Goal: Task Accomplishment & Management: Complete application form

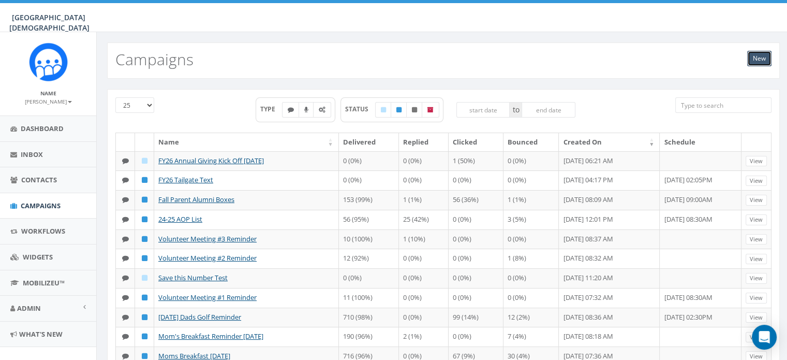
click at [756, 58] on link "New" at bounding box center [759, 59] width 24 height 16
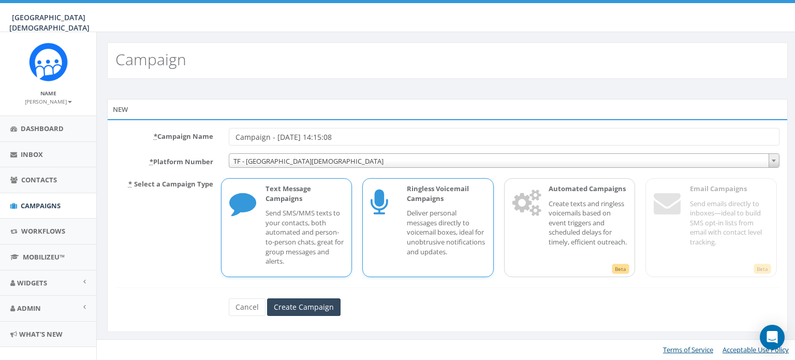
click at [424, 244] on p "Deliver personal messages directly to voicemail boxes, ideal for unobtrusive no…" at bounding box center [446, 232] width 79 height 48
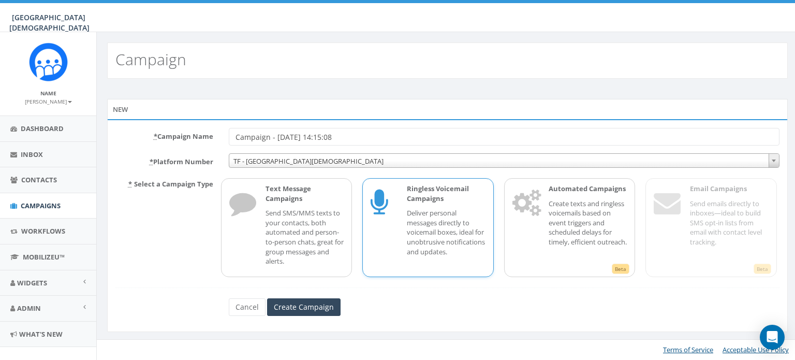
click at [401, 131] on input "Campaign - 10/08/2025, 14:15:08" at bounding box center [504, 137] width 551 height 18
type input "C"
type input "f"
type input "FY26 AG VM - ES"
click at [312, 310] on input "Create Campaign" at bounding box center [304, 307] width 74 height 18
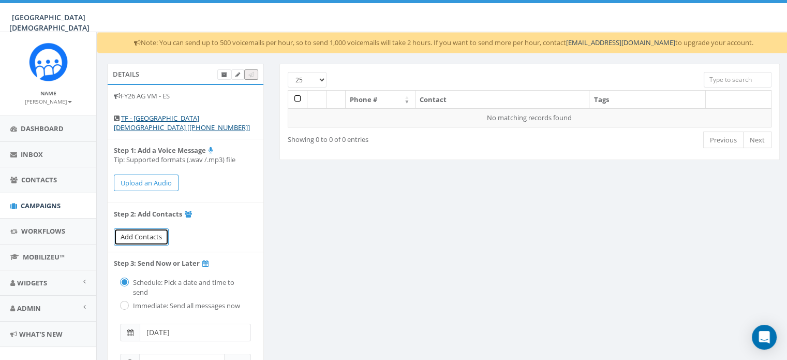
click at [138, 239] on span "Add Contacts" at bounding box center [141, 236] width 41 height 9
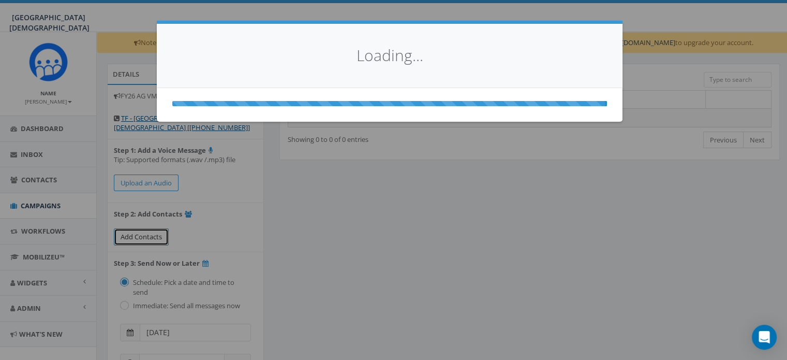
select select
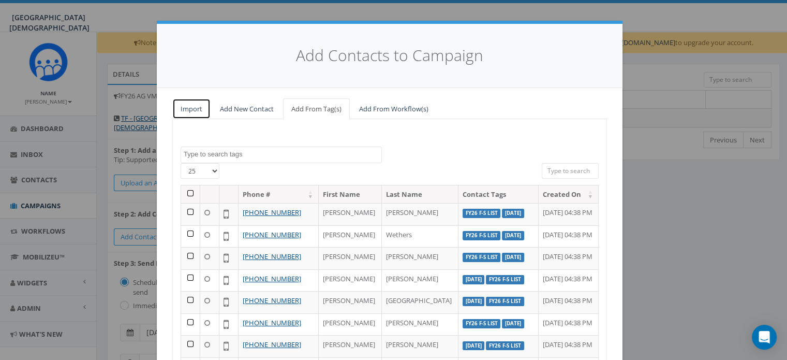
click at [197, 105] on link "Import" at bounding box center [191, 108] width 38 height 21
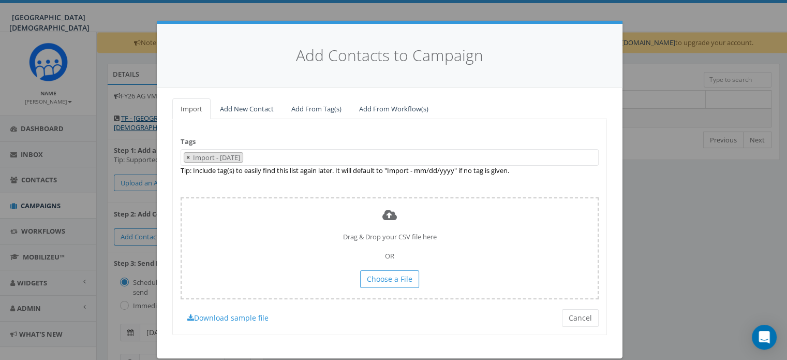
click at [186, 158] on span "×" at bounding box center [188, 157] width 4 height 9
select select
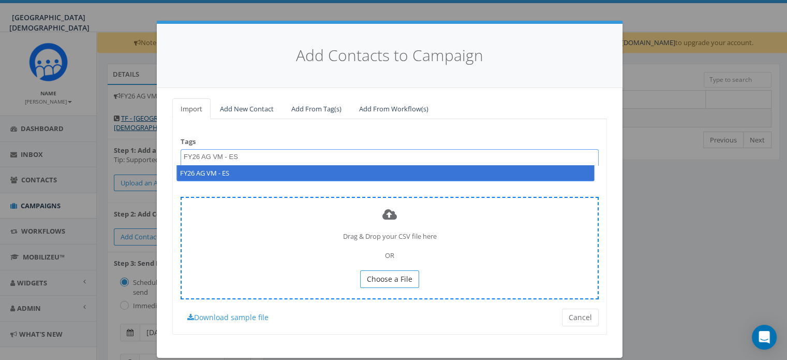
type textarea "FY26 AG VM - ES"
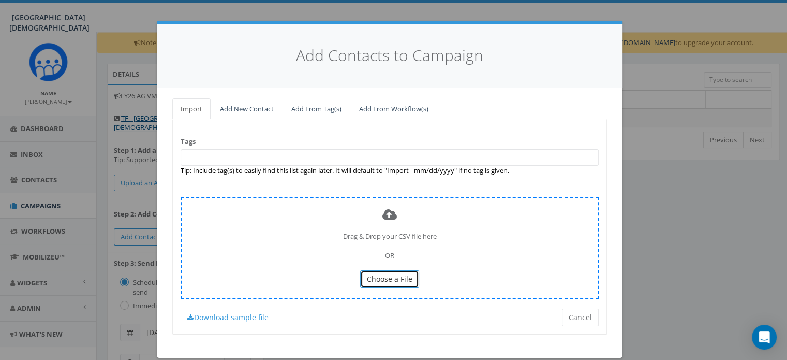
click at [388, 278] on span "Choose a File" at bounding box center [390, 279] width 46 height 10
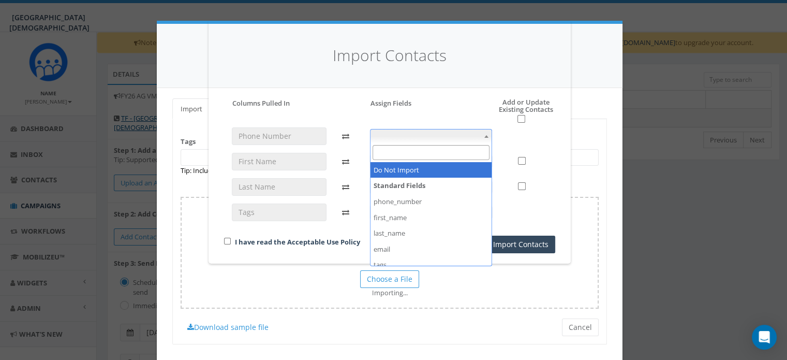
click at [389, 131] on span at bounding box center [431, 136] width 123 height 14
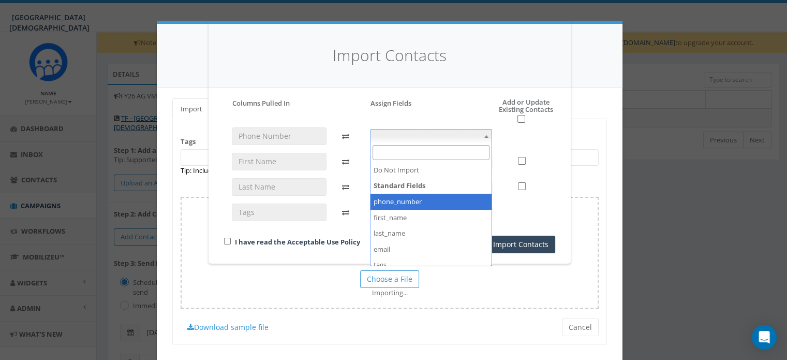
select select "phone_number"
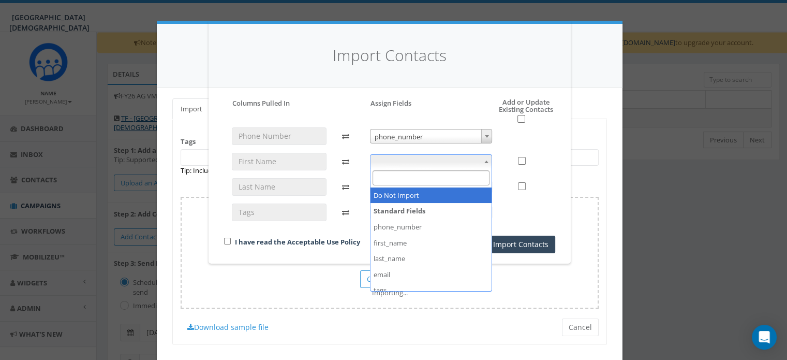
click at [431, 163] on span at bounding box center [431, 161] width 123 height 14
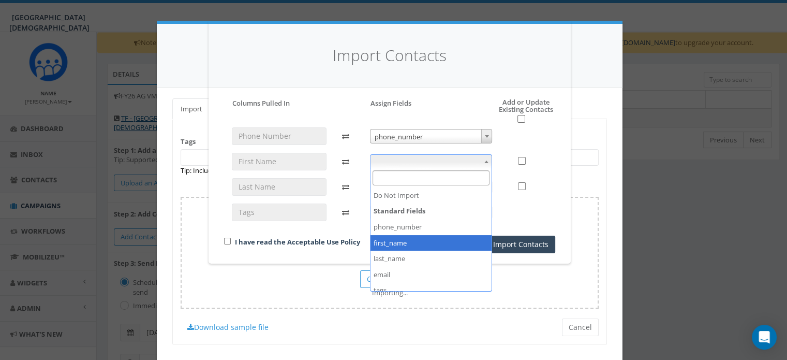
select select "first_name"
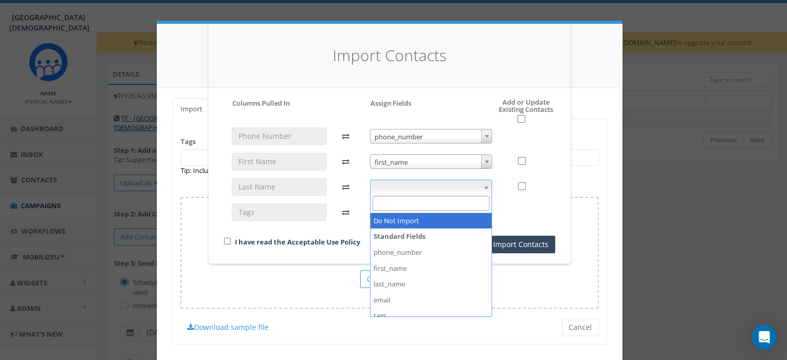
click at [435, 190] on span at bounding box center [431, 187] width 123 height 14
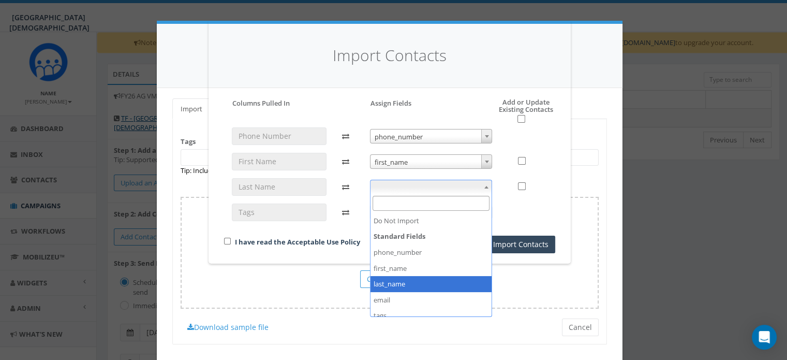
select select "last_name"
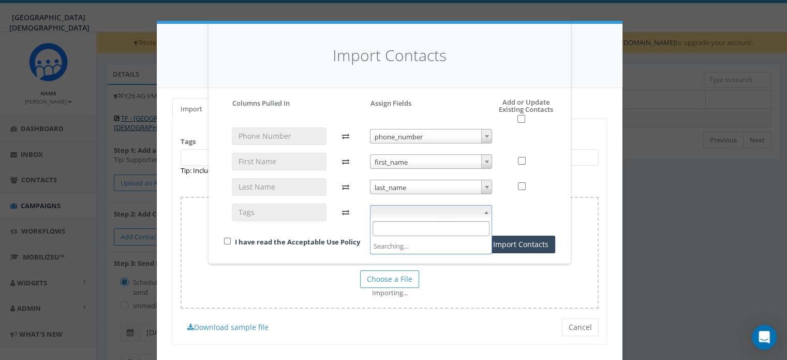
click at [433, 215] on span at bounding box center [431, 212] width 123 height 14
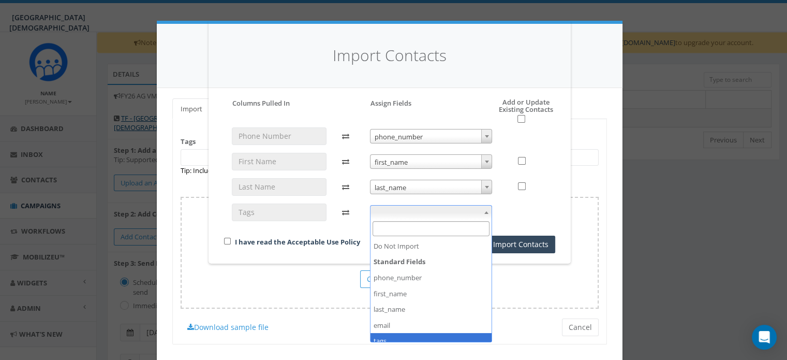
select select "tags"
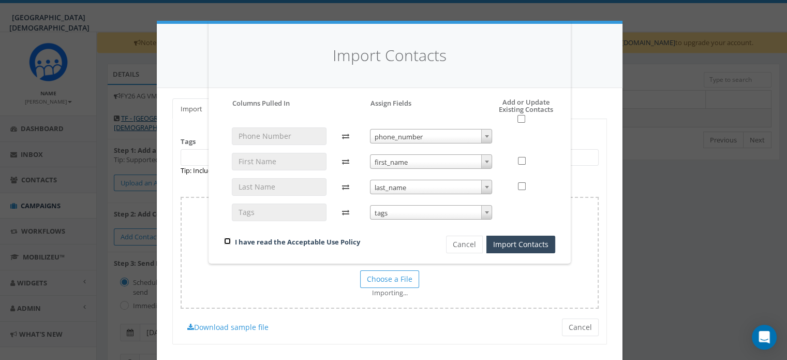
click at [225, 238] on input "checkbox" at bounding box center [227, 241] width 7 height 7
checkbox input "true"
click at [516, 242] on button "Import Contacts" at bounding box center [521, 245] width 69 height 18
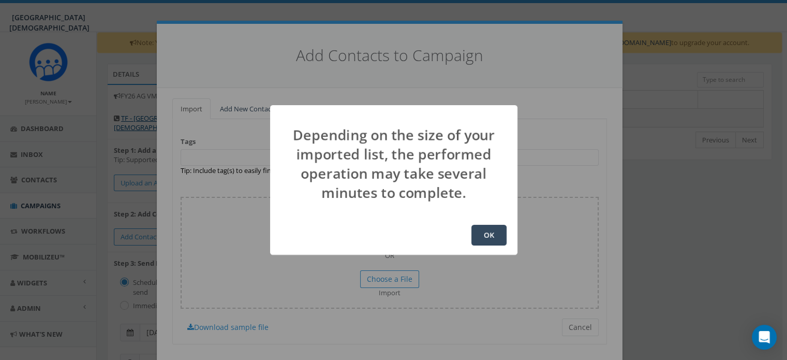
click at [479, 230] on button "OK" at bounding box center [489, 235] width 35 height 21
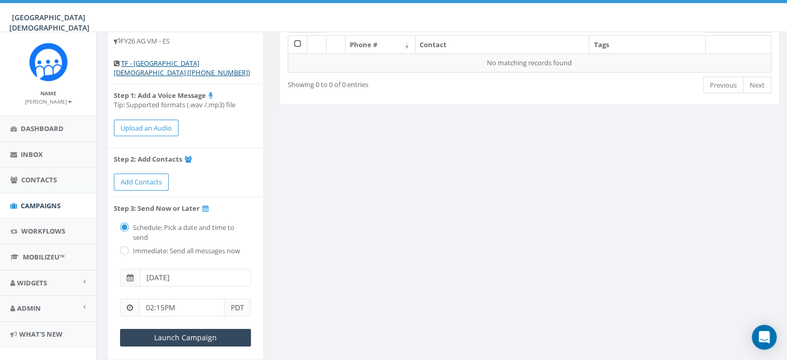
scroll to position [54, 0]
click at [147, 178] on span "Add Contacts" at bounding box center [141, 182] width 41 height 9
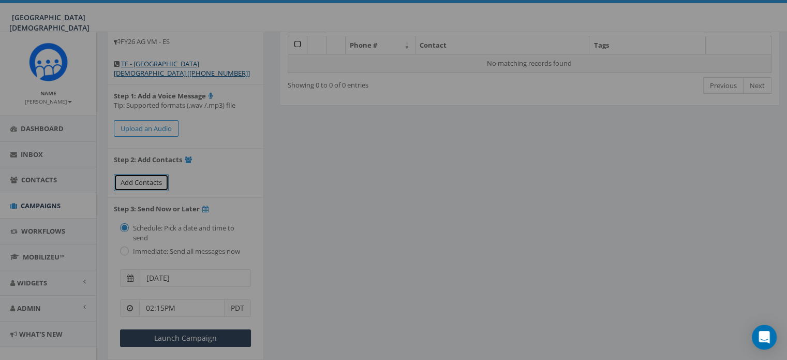
select select
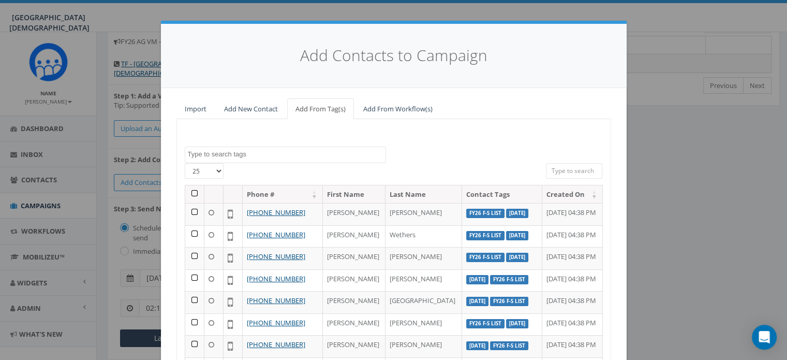
click at [309, 155] on textarea "Search" at bounding box center [287, 154] width 198 height 9
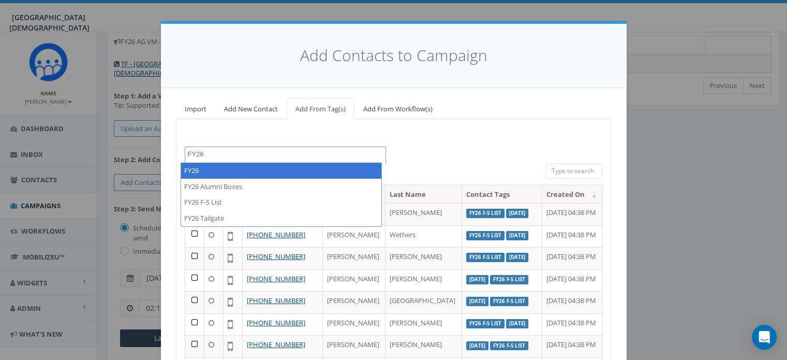
type textarea "FY26"
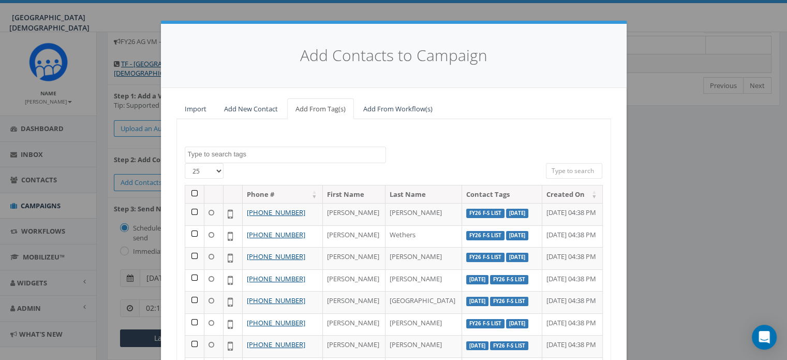
click at [563, 165] on input "search" at bounding box center [574, 171] width 57 height 16
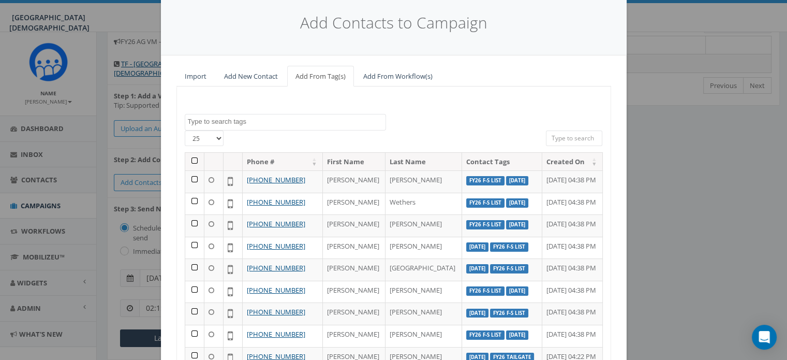
scroll to position [46, 0]
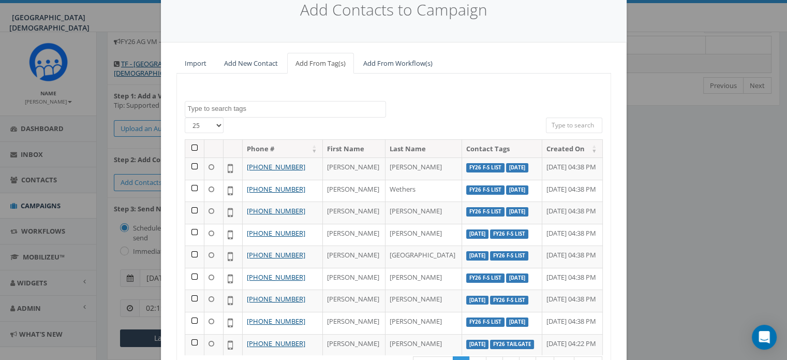
click at [224, 112] on textarea "Search" at bounding box center [287, 108] width 198 height 9
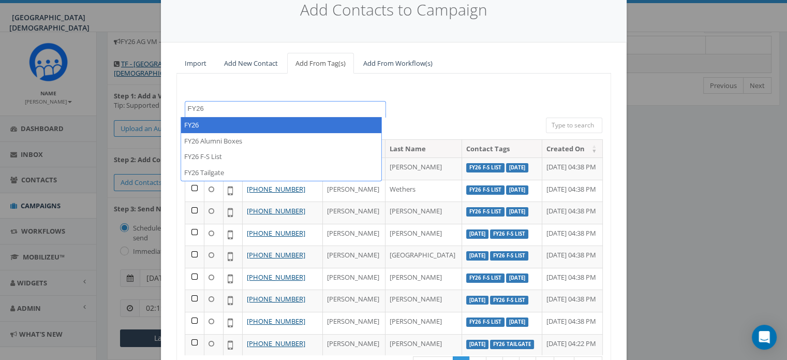
type textarea "FY26"
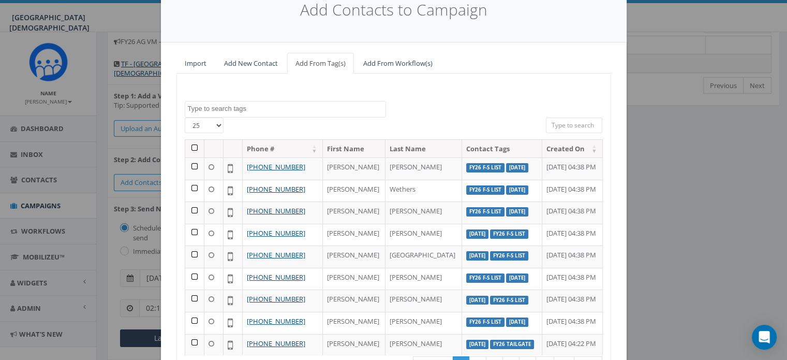
click at [684, 209] on div "Add Contacts to Campaign Import Add New Contact Add From Tag(s) Add From Workfl…" at bounding box center [393, 180] width 787 height 360
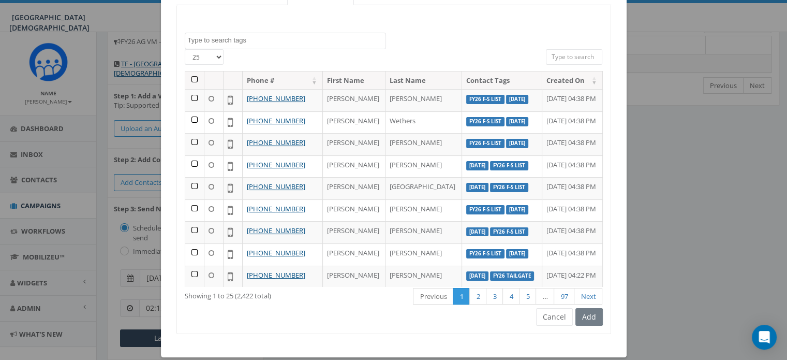
scroll to position [126, 0]
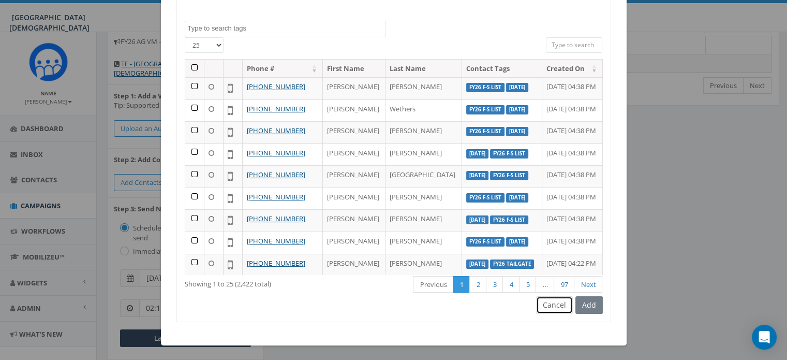
click at [566, 306] on button "Cancel" at bounding box center [554, 305] width 37 height 18
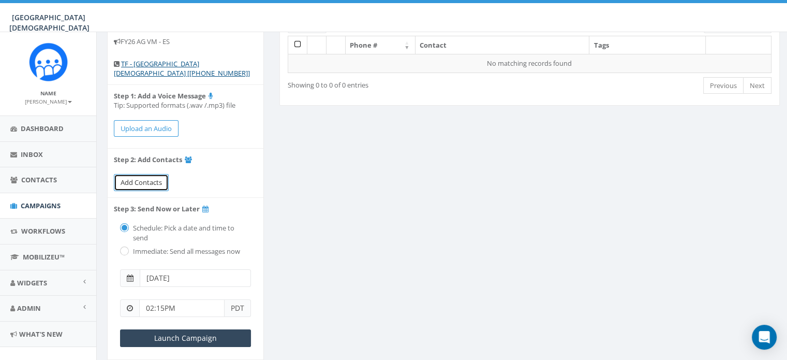
click at [152, 186] on link "Add Contacts" at bounding box center [141, 182] width 55 height 17
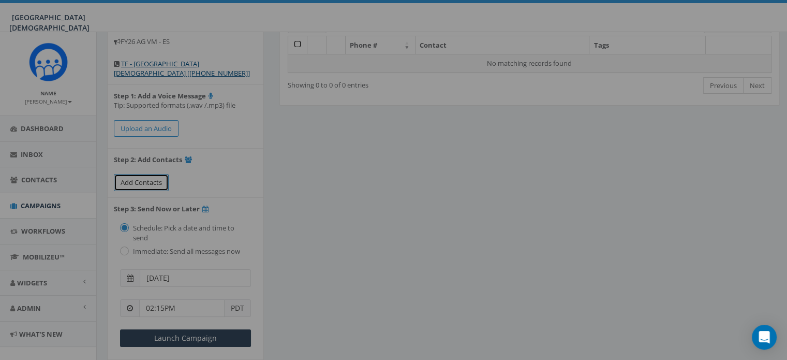
scroll to position [0, 0]
select select
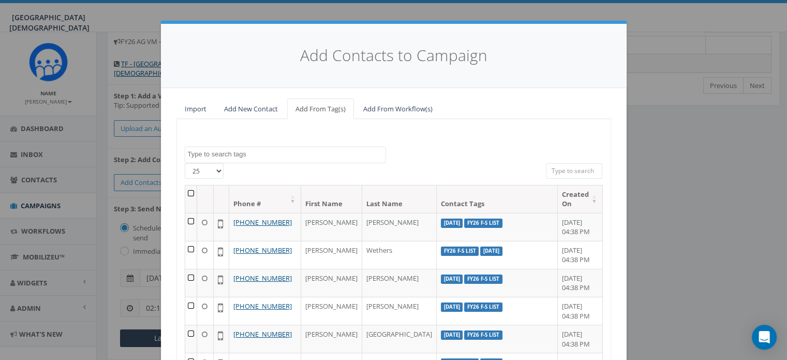
click at [227, 153] on textarea "Search" at bounding box center [287, 154] width 198 height 9
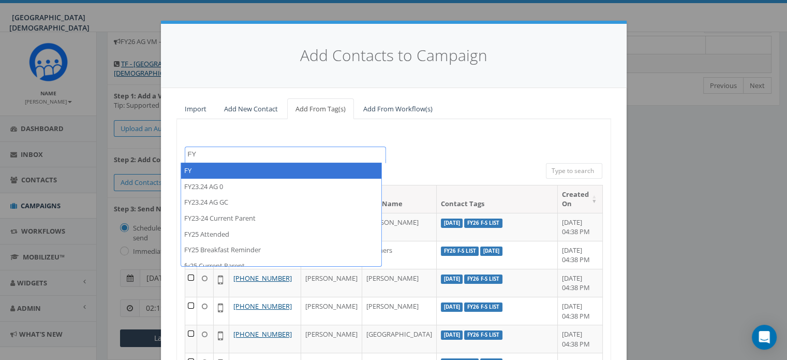
type textarea "F"
type textarea "I"
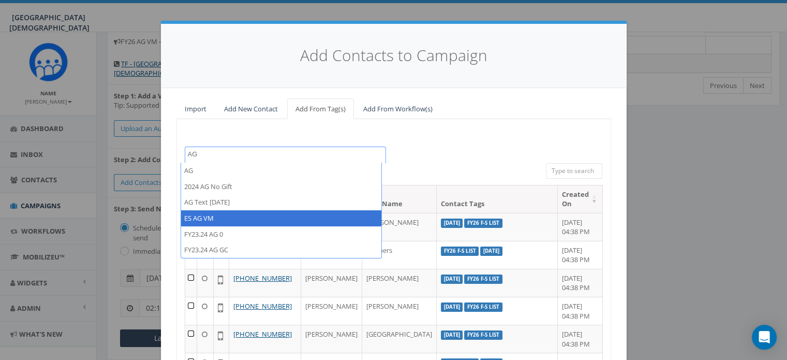
type textarea "AG"
select select "ES AG VM"
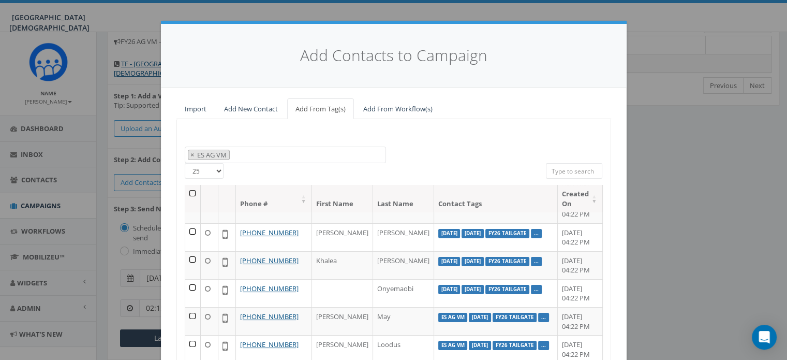
scroll to position [68, 0]
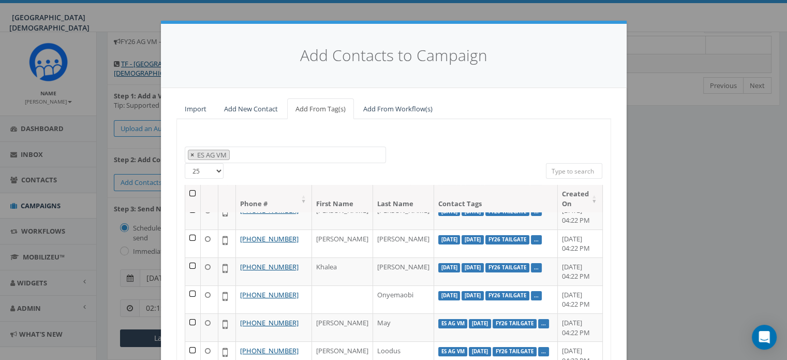
click at [188, 155] on button "×" at bounding box center [192, 155] width 8 height 10
select select
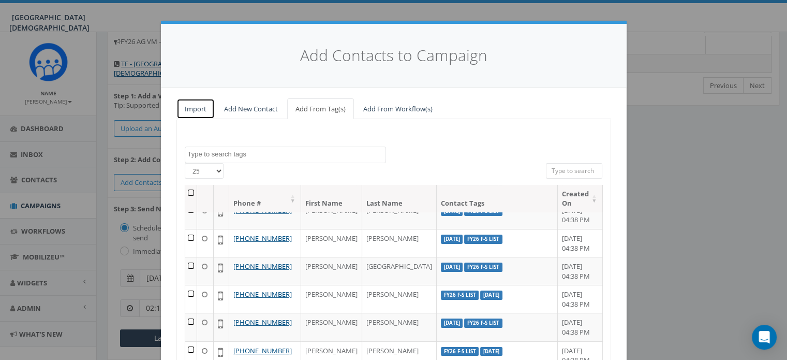
click at [201, 107] on link "Import" at bounding box center [196, 108] width 38 height 21
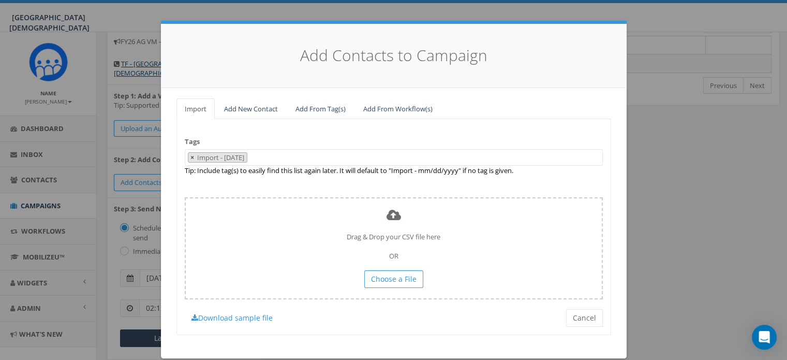
click at [190, 157] on span "×" at bounding box center [192, 157] width 4 height 9
select select
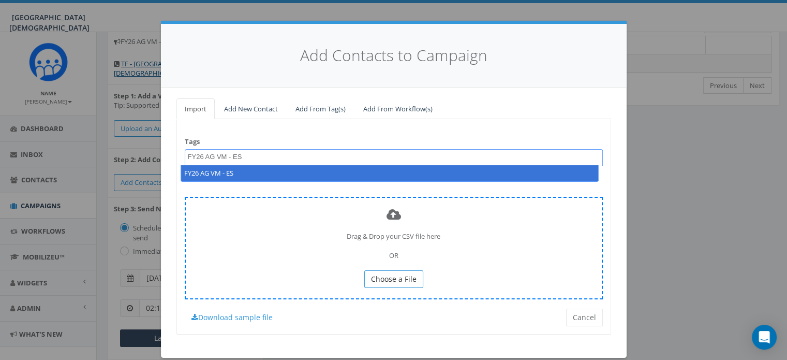
type textarea "FY26 AG VM - ES"
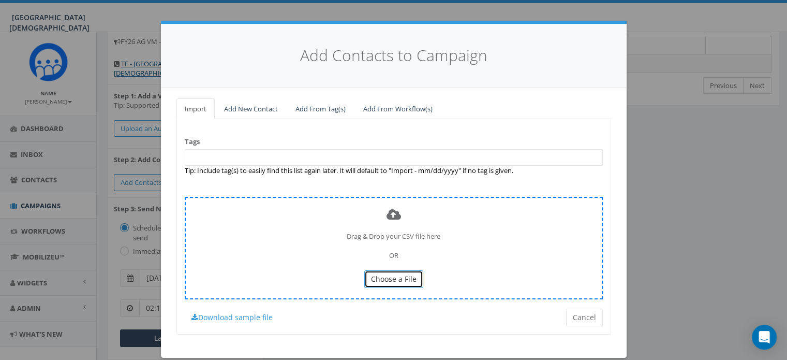
click at [391, 276] on span "Choose a File" at bounding box center [394, 279] width 46 height 10
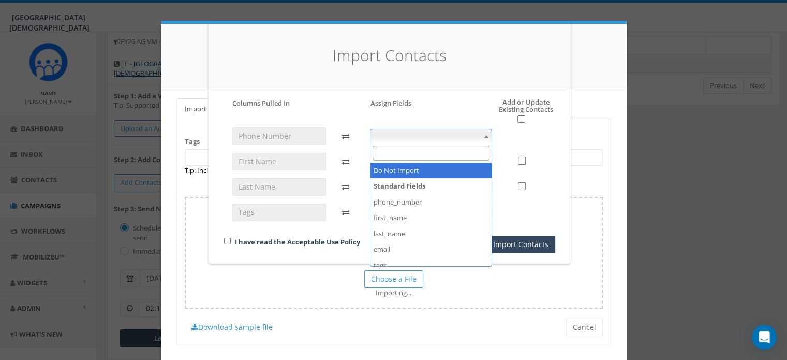
click at [445, 138] on span at bounding box center [431, 136] width 123 height 14
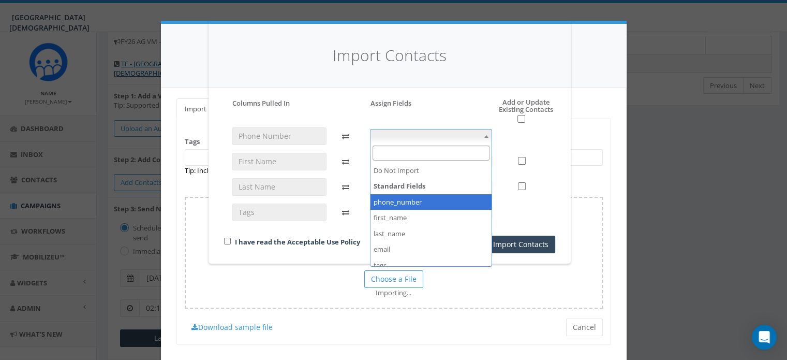
select select "phone_number"
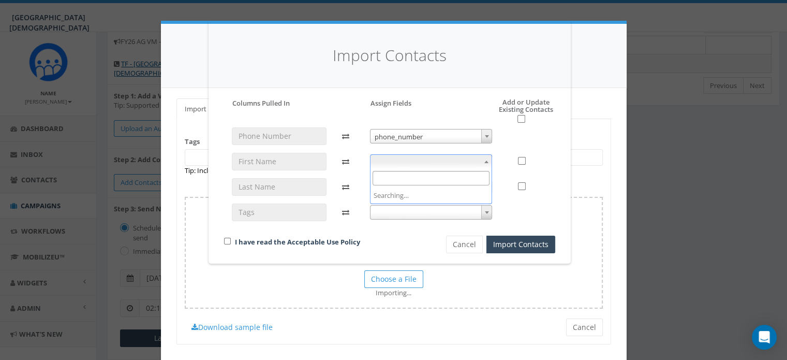
click at [411, 157] on span at bounding box center [431, 161] width 123 height 14
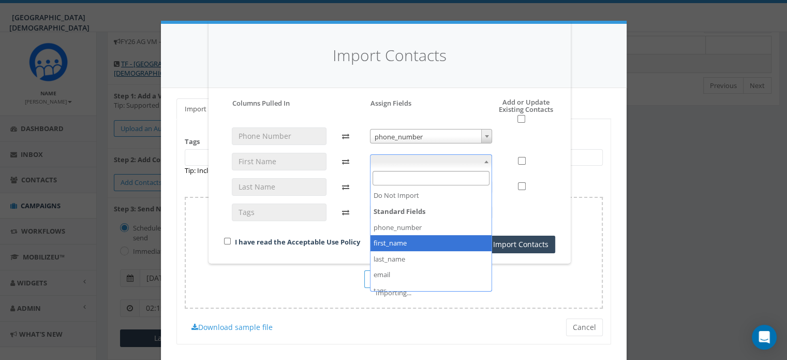
select select "first_name"
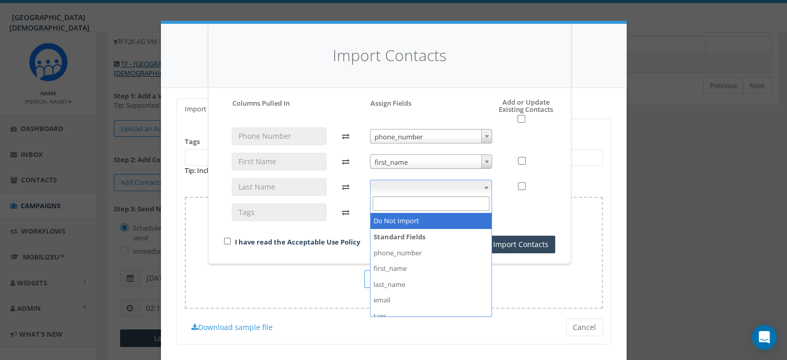
click at [414, 184] on span at bounding box center [431, 187] width 123 height 14
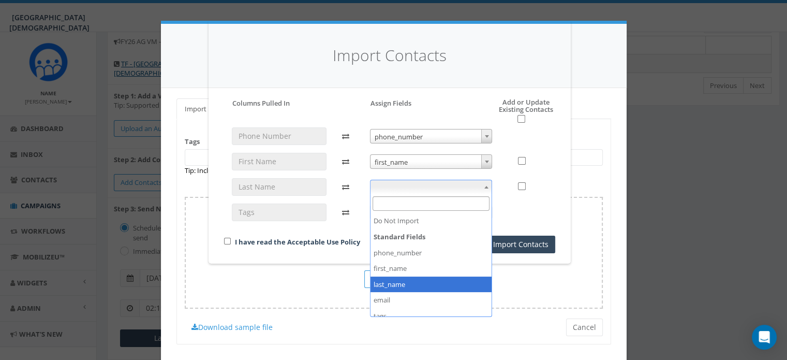
select select "last_name"
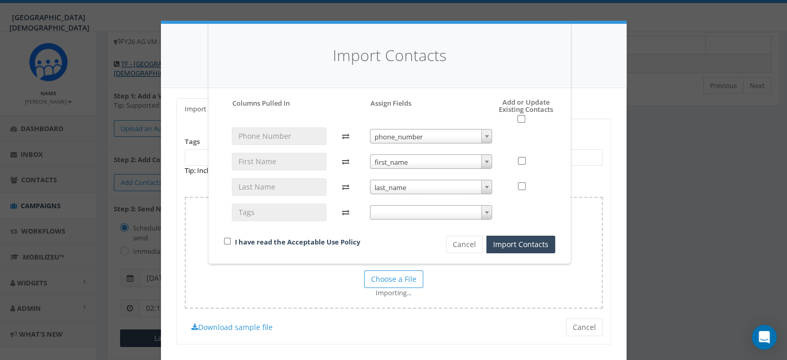
click at [402, 213] on span at bounding box center [431, 212] width 123 height 14
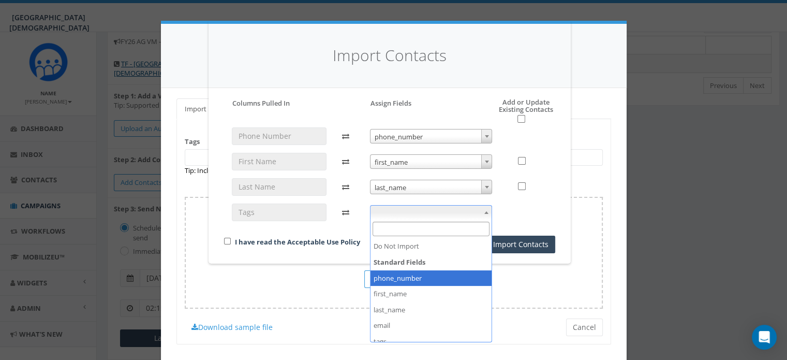
scroll to position [39, 0]
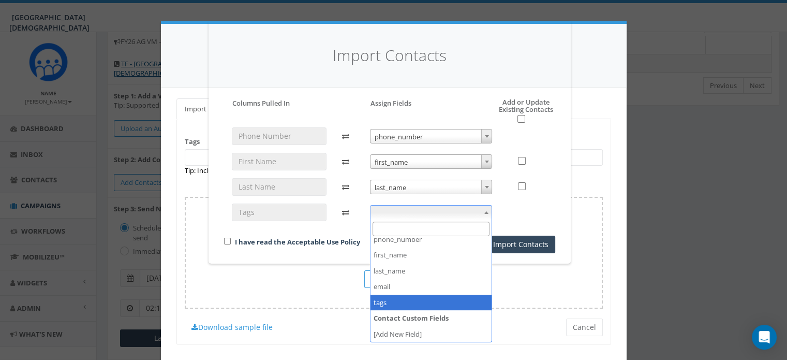
select select "tags"
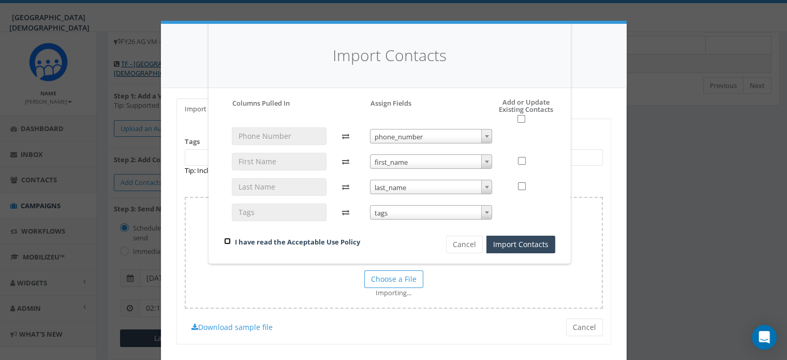
click at [230, 240] on input "checkbox" at bounding box center [227, 241] width 7 height 7
checkbox input "true"
click at [507, 246] on button "Import Contacts" at bounding box center [521, 245] width 69 height 18
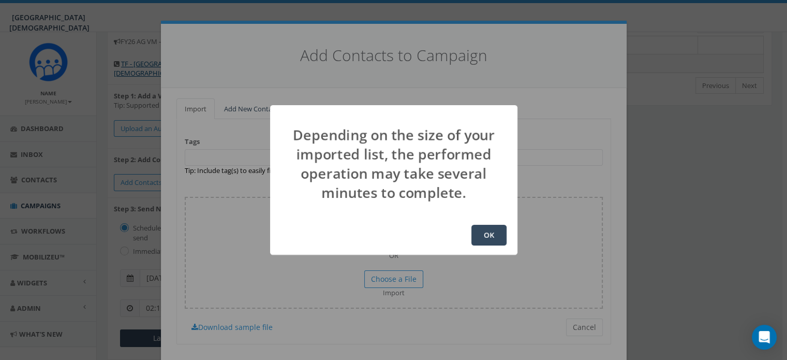
click at [490, 228] on button "OK" at bounding box center [489, 235] width 35 height 21
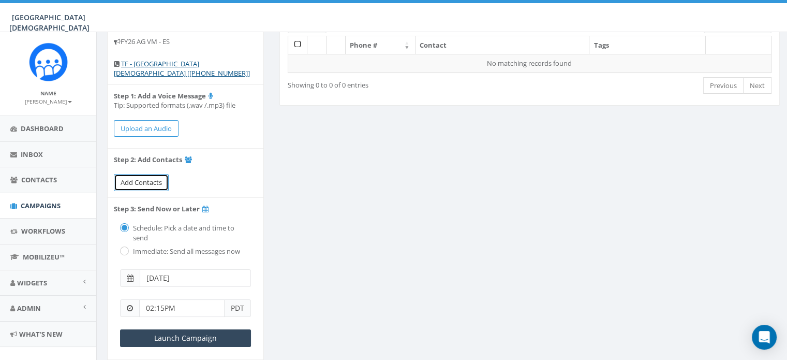
click at [149, 180] on span "Add Contacts" at bounding box center [141, 182] width 41 height 9
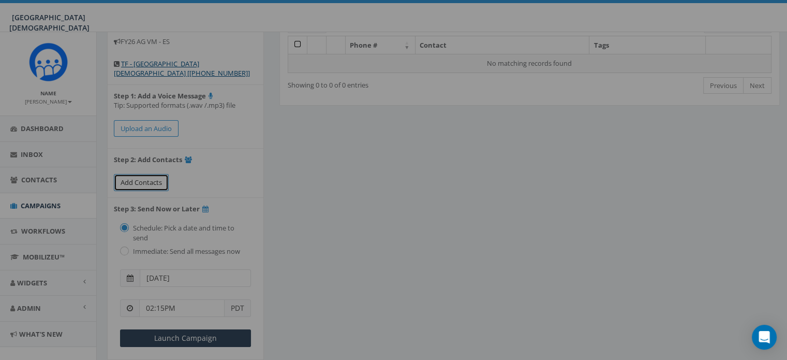
select select
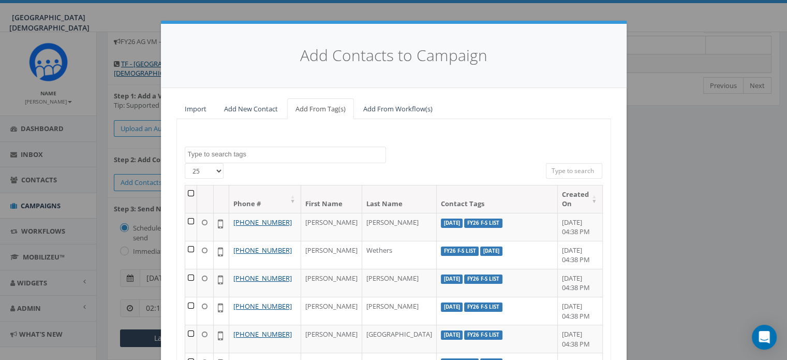
click at [276, 152] on textarea "Search" at bounding box center [287, 154] width 198 height 9
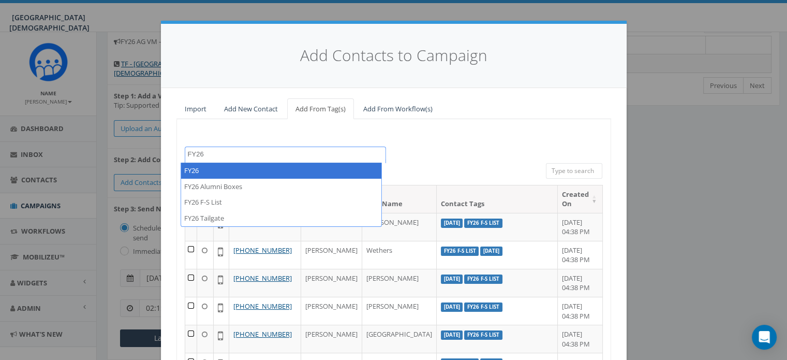
type textarea "FY26"
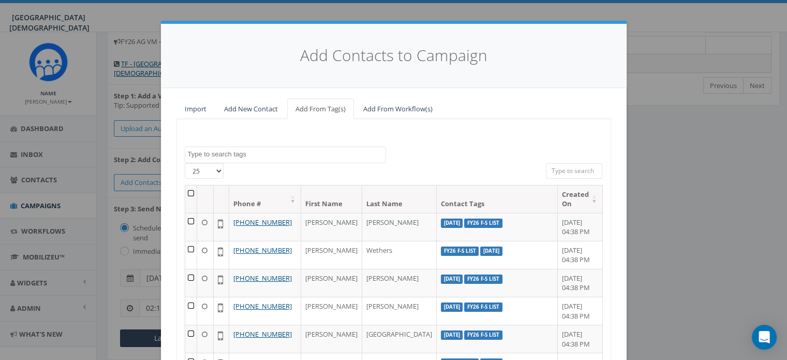
click at [555, 154] on div "2023 Christmas 2024/03/15 2024/08/21 2024/10/14 2024/10/23 2024/12/30 2024 AG N…" at bounding box center [394, 154] width 434 height 17
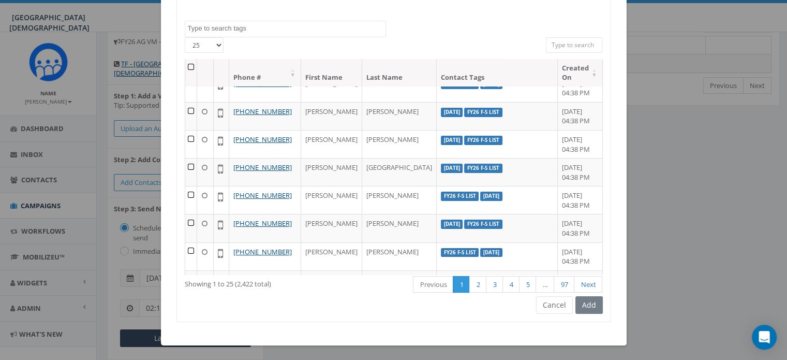
scroll to position [41, 0]
click at [568, 306] on button "Cancel" at bounding box center [554, 305] width 37 height 18
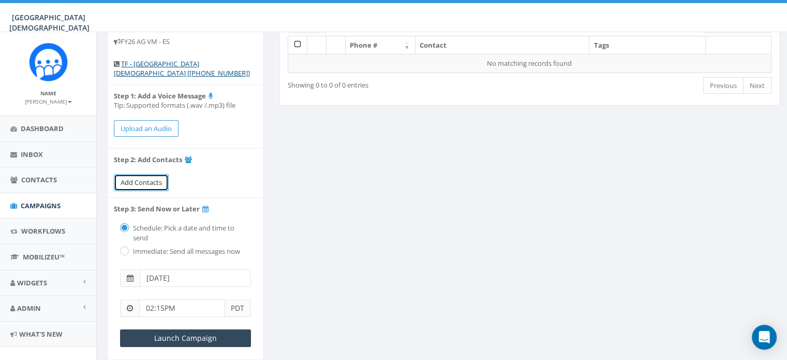
click at [135, 183] on span "Add Contacts" at bounding box center [141, 182] width 41 height 9
select select
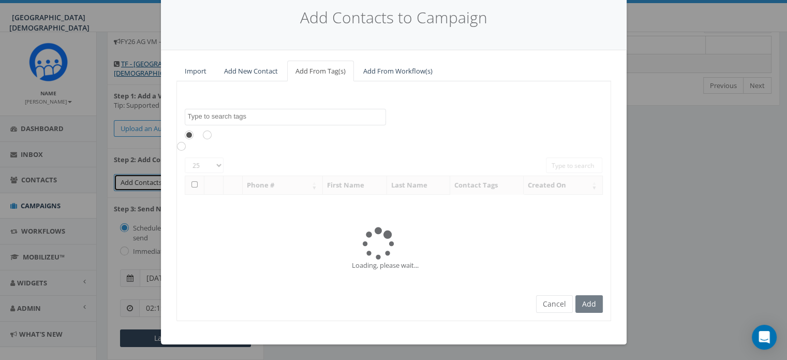
scroll to position [0, 0]
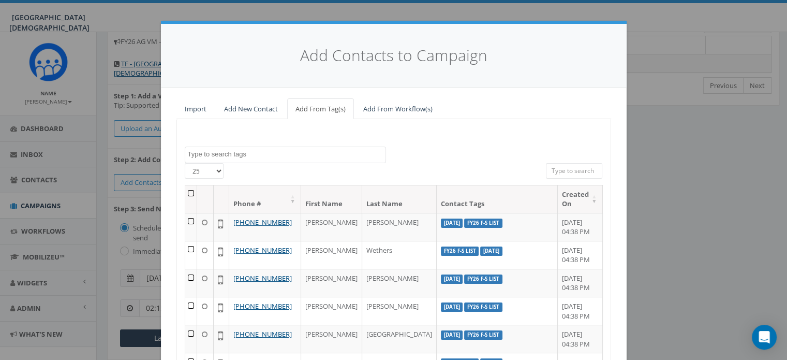
click at [241, 155] on textarea "Search" at bounding box center [287, 154] width 198 height 9
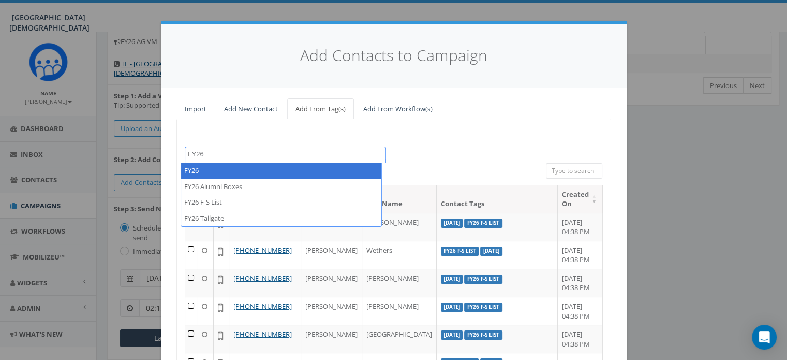
type textarea "FY26"
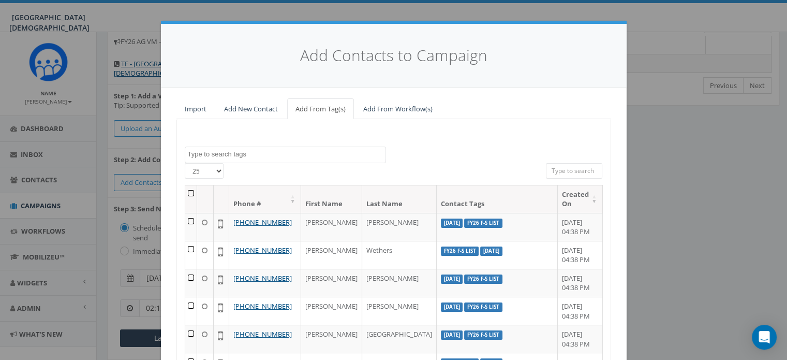
click at [498, 121] on div "2023 Christmas 2024/03/15 2024/08/21 2024/10/14 2024/10/23 2024/12/30 2024 AG N…" at bounding box center [394, 283] width 435 height 328
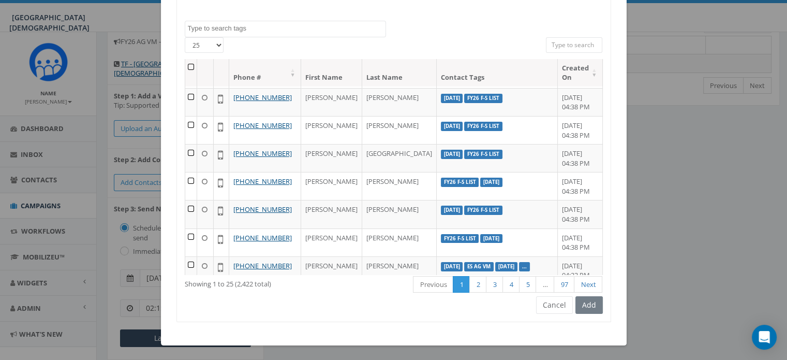
scroll to position [55, 0]
click at [549, 306] on button "Cancel" at bounding box center [554, 305] width 37 height 18
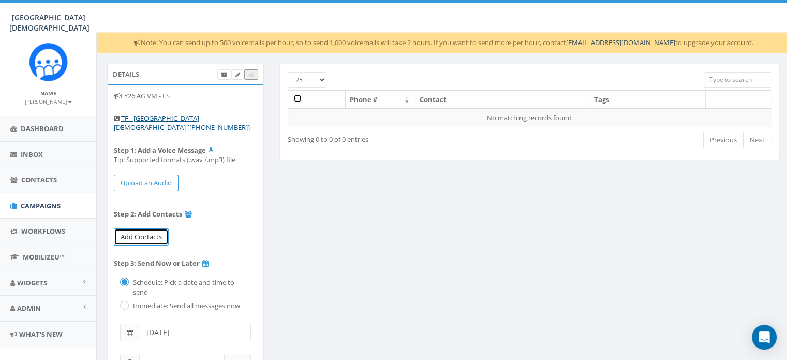
scroll to position [2, 0]
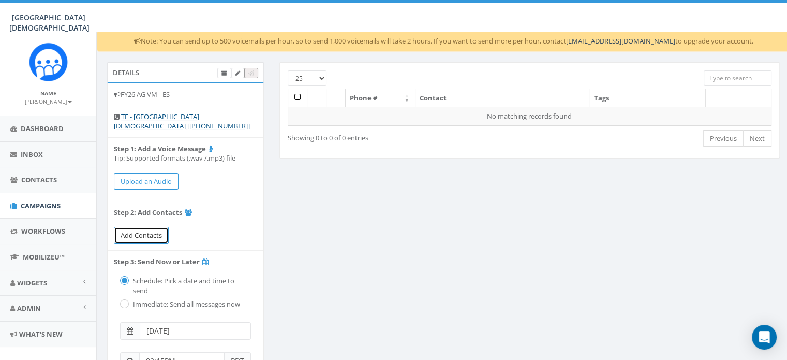
click at [130, 232] on span "Add Contacts" at bounding box center [141, 234] width 41 height 9
select select
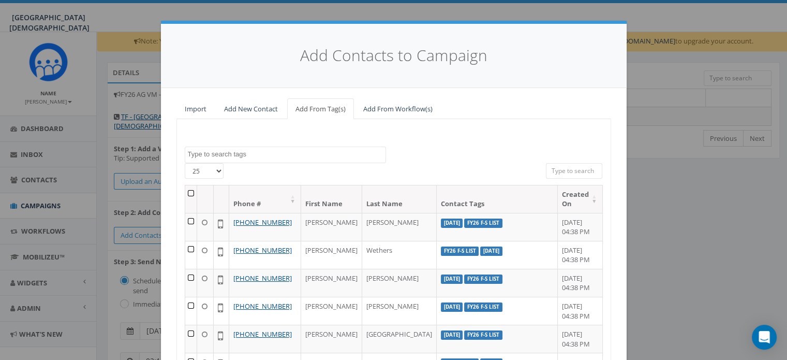
click at [226, 153] on textarea "Search" at bounding box center [287, 154] width 198 height 9
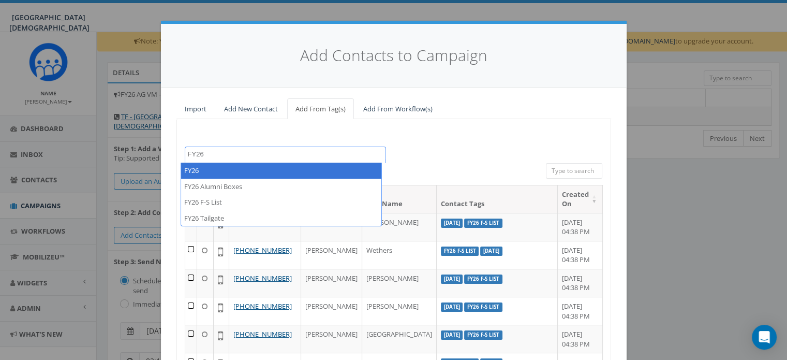
type textarea "FY26"
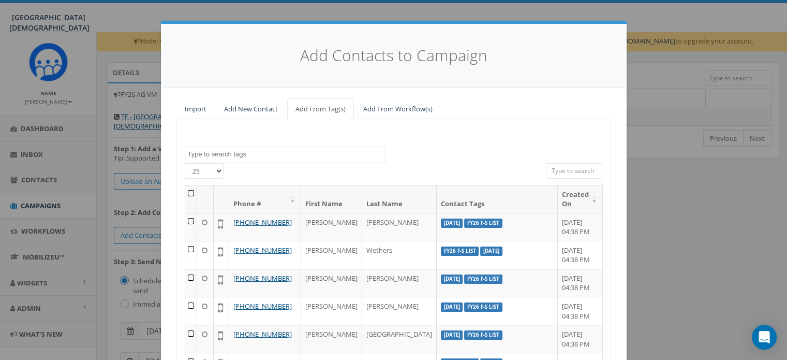
click at [420, 151] on div "2023 Christmas [DATE] [DATE] [DATE] [DATE] [DATE] 2024 AG No Gift [DATE] [DATE]…" at bounding box center [394, 154] width 434 height 17
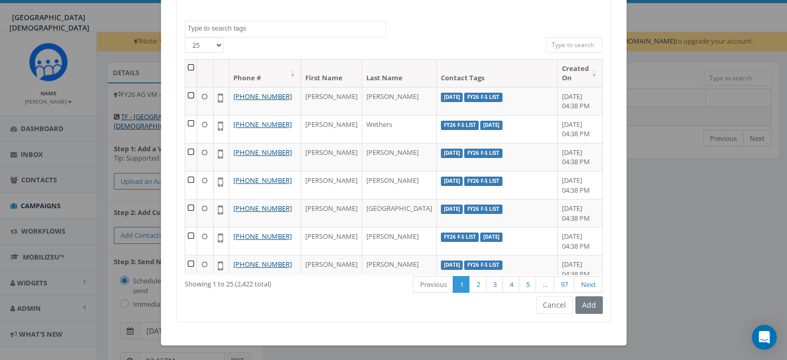
scroll to position [65, 0]
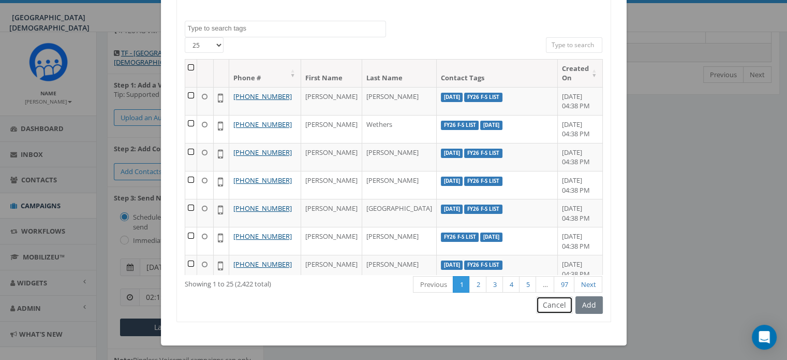
click at [561, 303] on button "Cancel" at bounding box center [554, 305] width 37 height 18
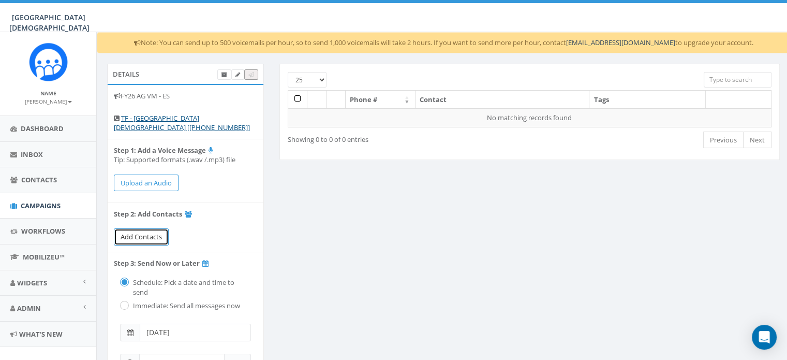
scroll to position [146, 0]
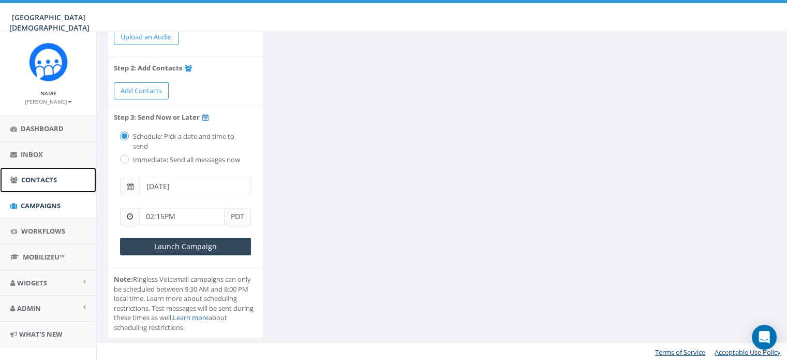
click at [40, 179] on span "Contacts" at bounding box center [39, 179] width 36 height 9
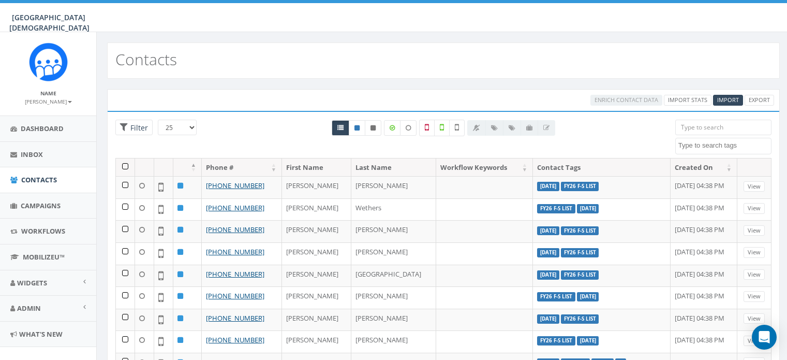
select select
click at [694, 146] on textarea "Search" at bounding box center [725, 145] width 93 height 9
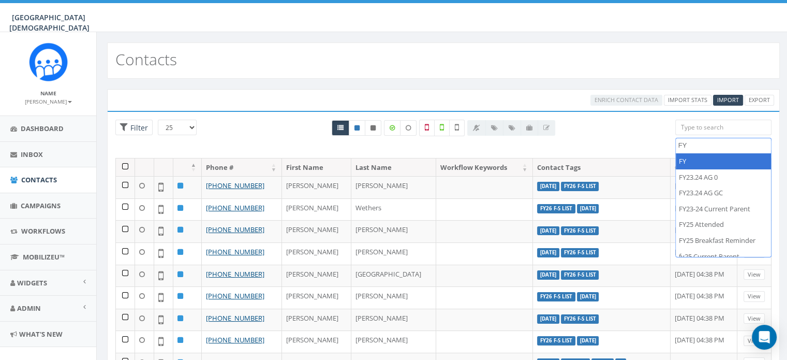
type textarea "F"
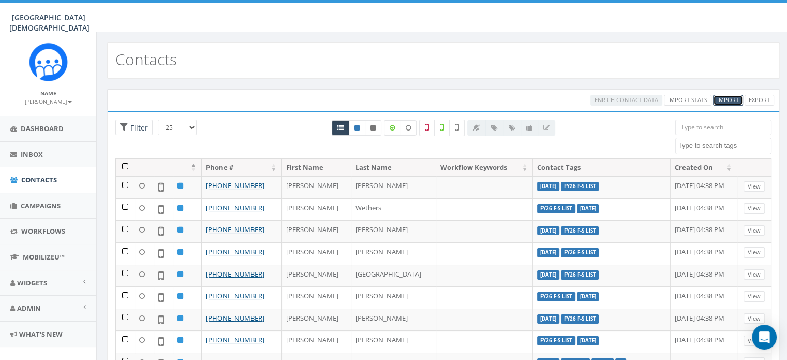
click at [726, 102] on span "Import" at bounding box center [728, 100] width 22 height 8
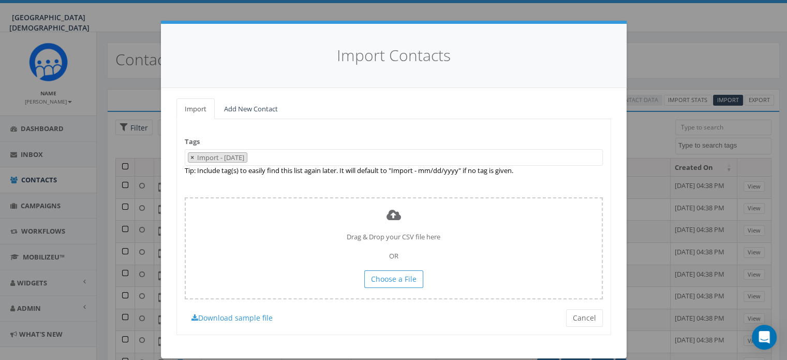
click at [190, 155] on span "×" at bounding box center [192, 157] width 4 height 9
select select
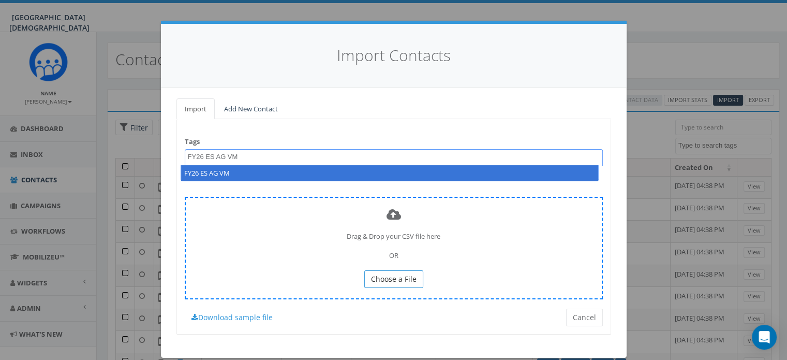
type textarea "FY26 ES AG VM"
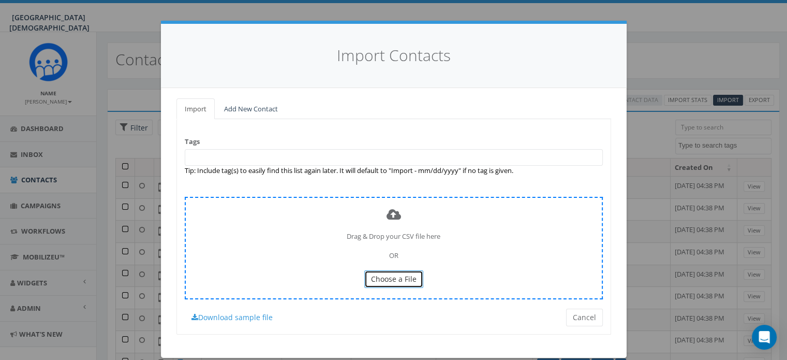
click at [397, 274] on span "Choose a File" at bounding box center [394, 279] width 46 height 10
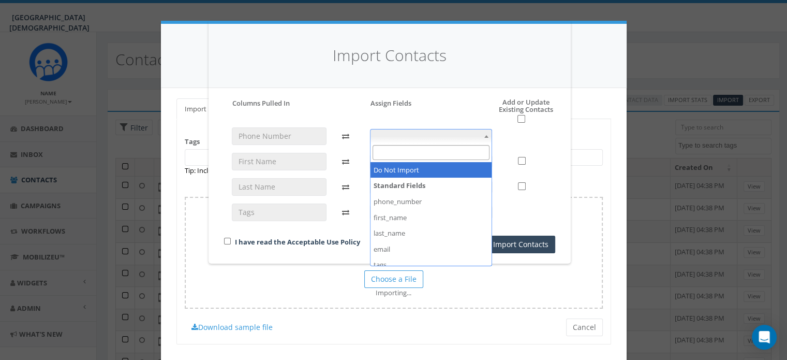
click at [427, 140] on span at bounding box center [431, 136] width 123 height 14
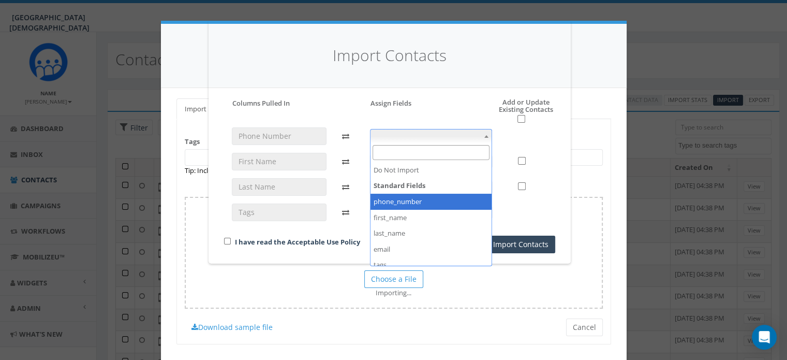
select select "phone_number"
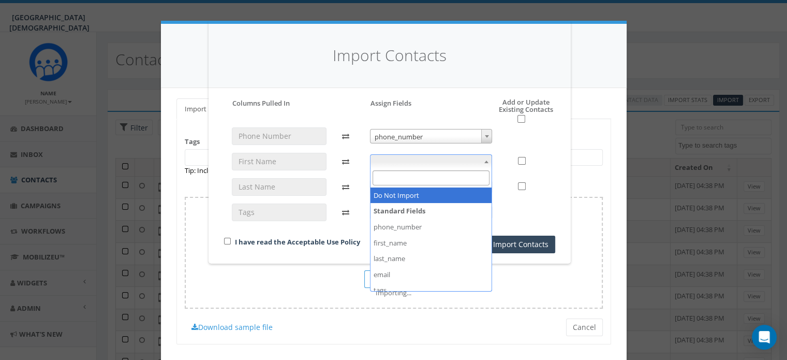
click at [402, 157] on span at bounding box center [431, 161] width 123 height 14
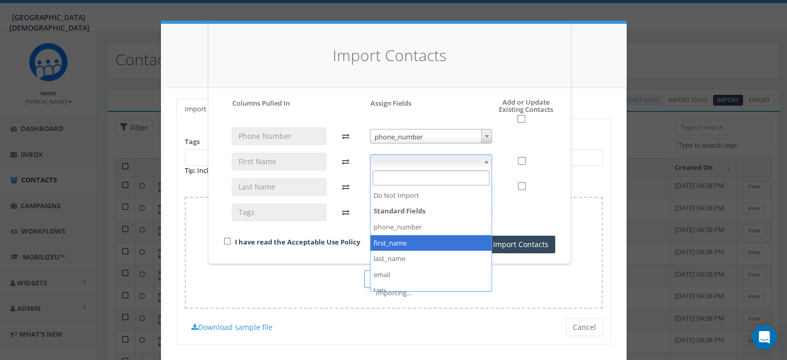
select select "first_name"
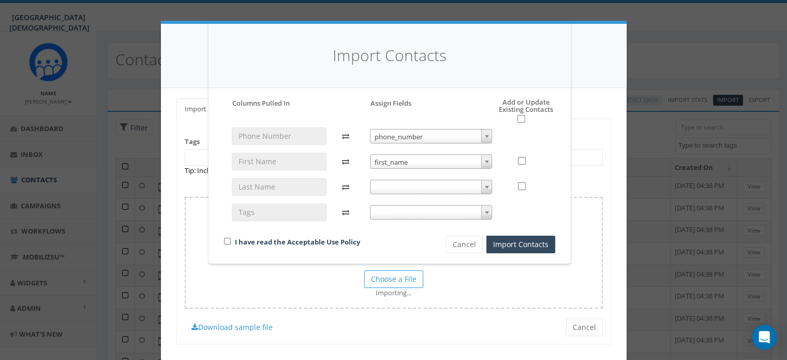
click at [411, 190] on span at bounding box center [431, 187] width 123 height 14
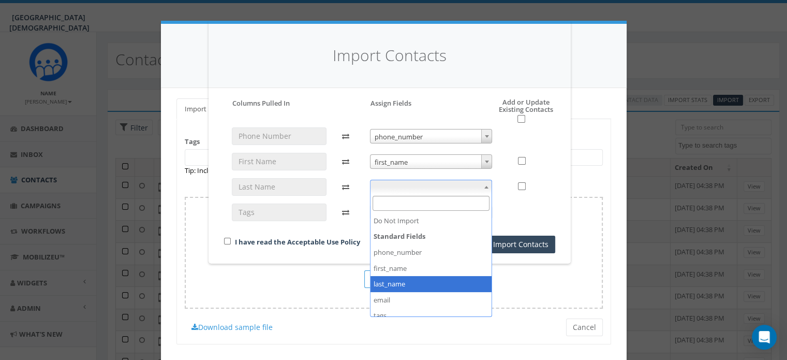
select select "last_name"
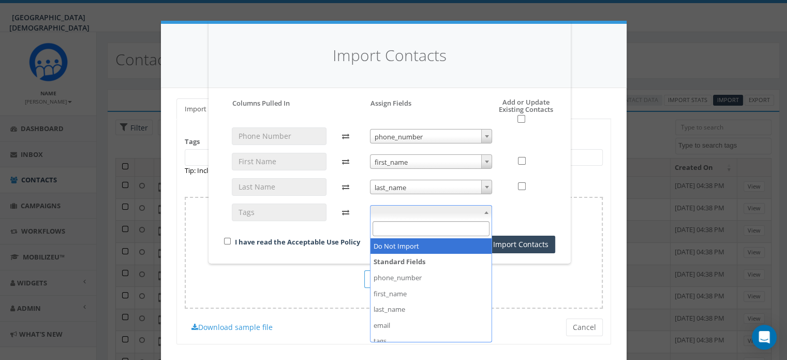
click at [403, 212] on span at bounding box center [431, 212] width 123 height 14
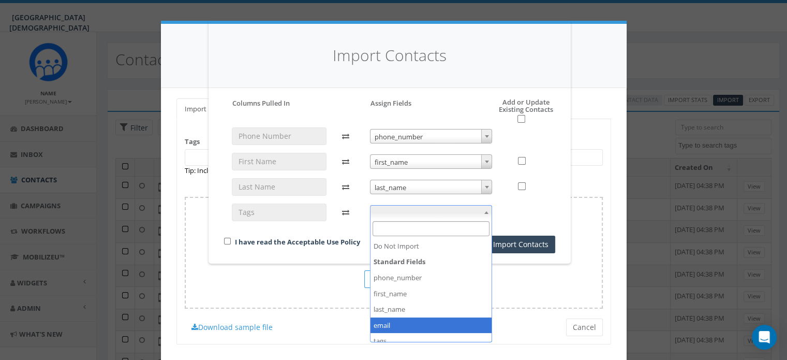
scroll to position [39, 0]
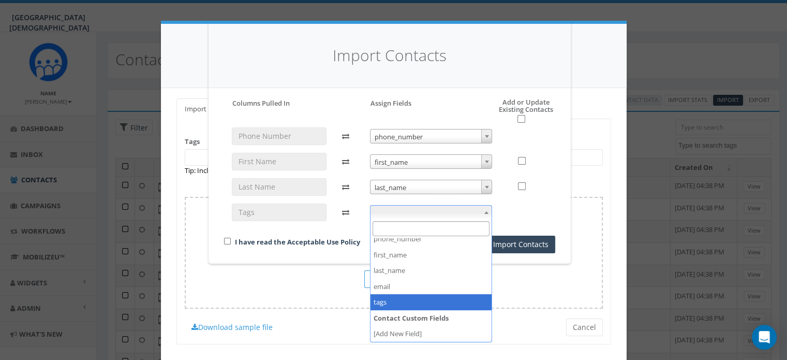
select select "tags"
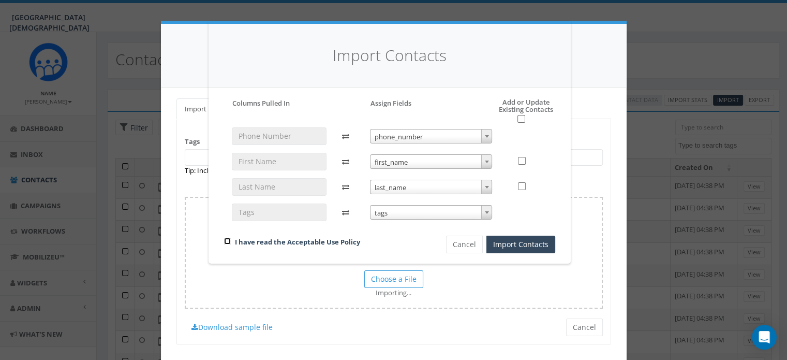
click at [226, 243] on input "checkbox" at bounding box center [227, 241] width 7 height 7
checkbox input "true"
click at [510, 244] on button "Import Contacts" at bounding box center [521, 245] width 69 height 18
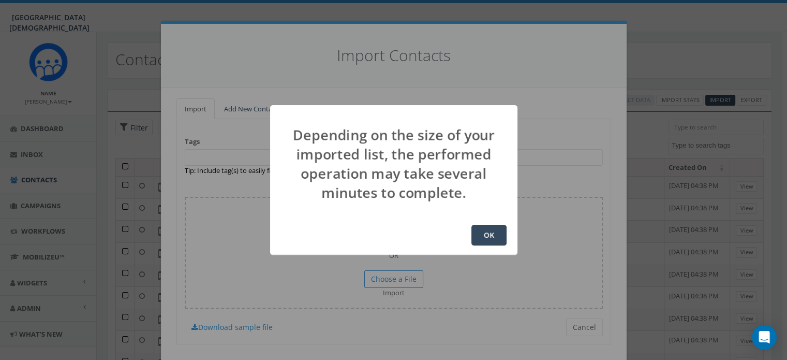
click at [495, 237] on button "OK" at bounding box center [489, 235] width 35 height 21
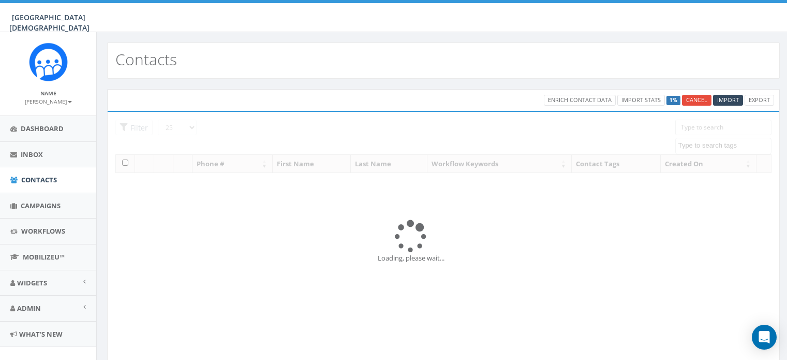
select select
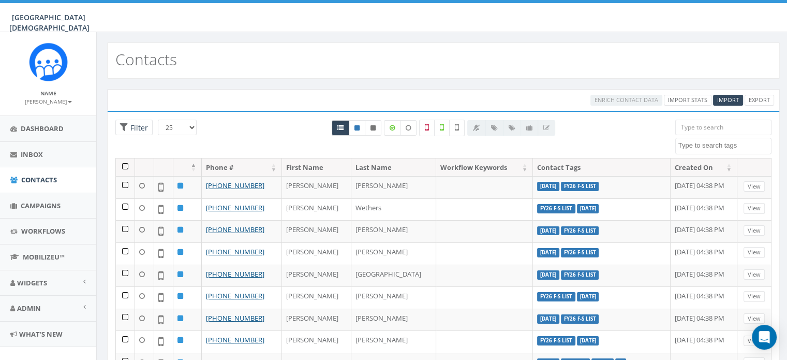
click at [723, 143] on textarea "Search" at bounding box center [725, 145] width 93 height 9
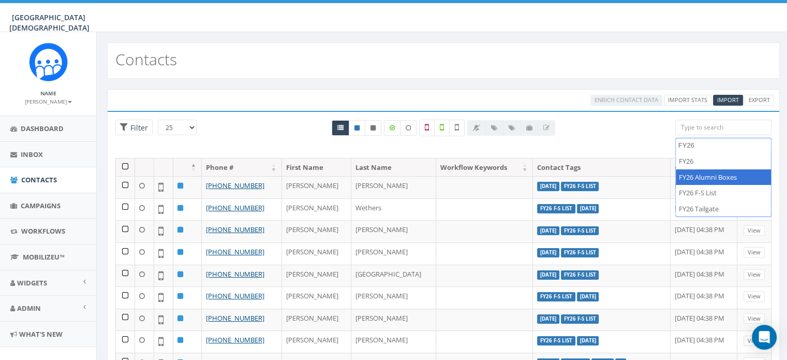
type textarea "FY26"
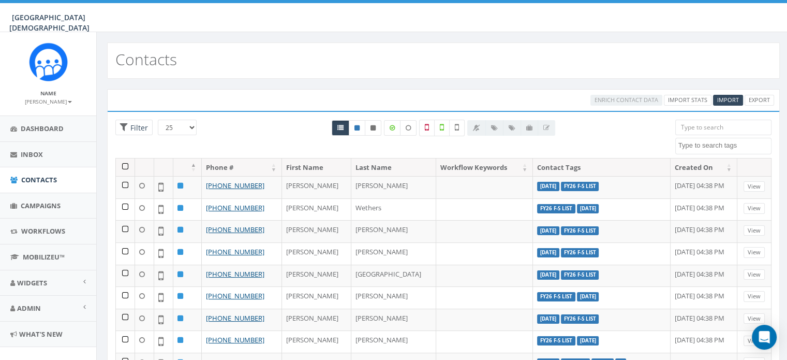
click at [615, 132] on div at bounding box center [443, 139] width 448 height 38
click at [25, 179] on span "Contacts" at bounding box center [39, 179] width 36 height 9
select select
click at [37, 127] on span "Dashboard" at bounding box center [42, 128] width 43 height 9
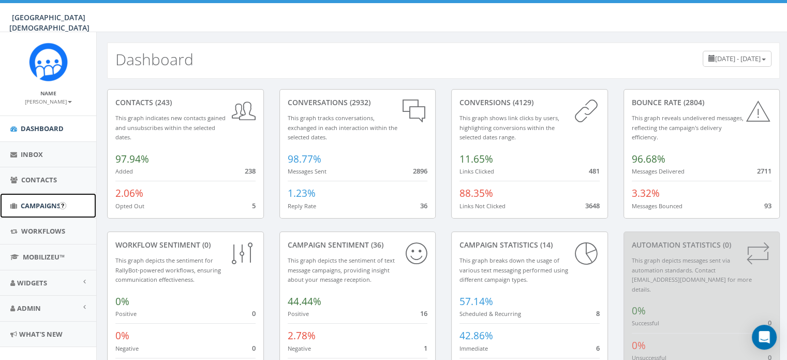
click at [38, 203] on span "Campaigns" at bounding box center [41, 205] width 40 height 9
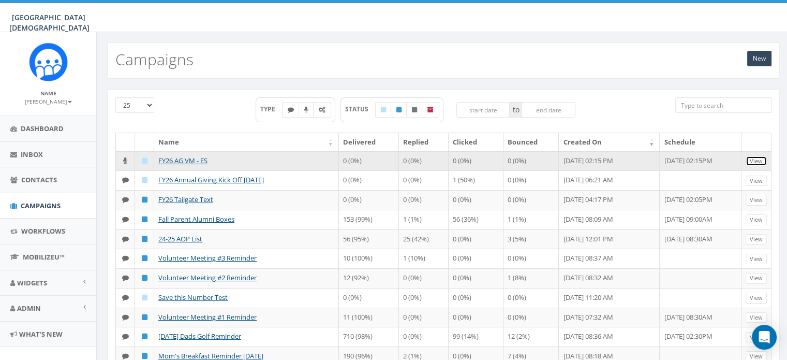
click at [758, 156] on link "View" at bounding box center [756, 161] width 21 height 11
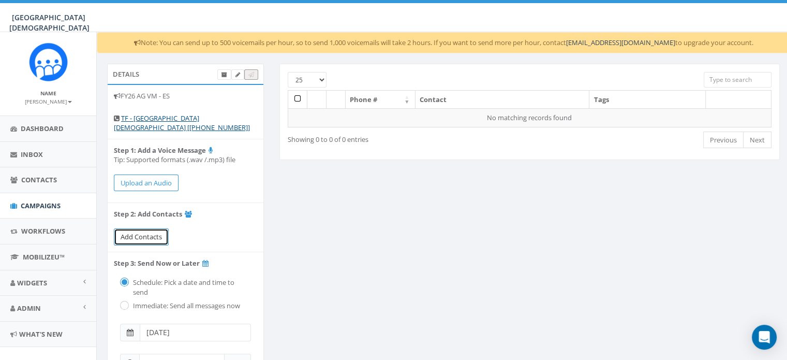
click at [154, 232] on span "Add Contacts" at bounding box center [141, 236] width 41 height 9
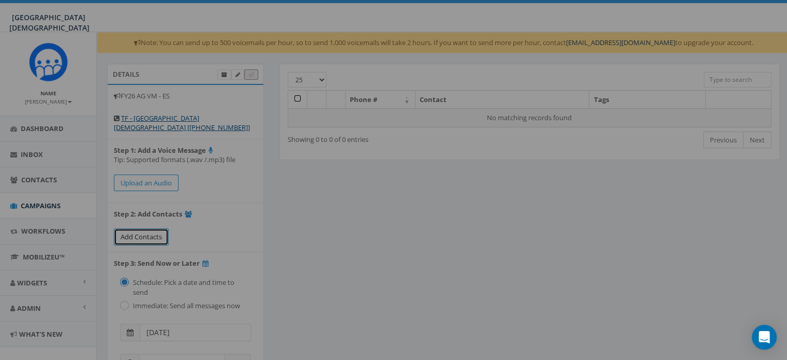
select select
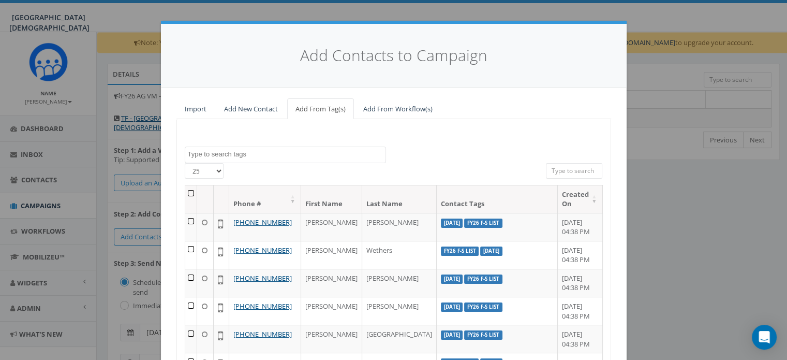
click at [263, 150] on textarea "Search" at bounding box center [287, 154] width 198 height 9
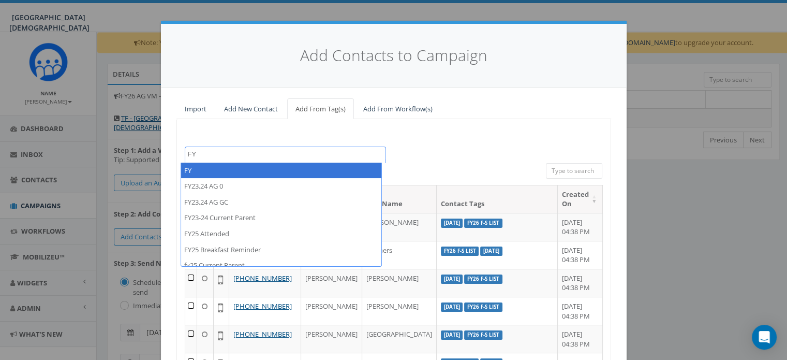
type textarea "F"
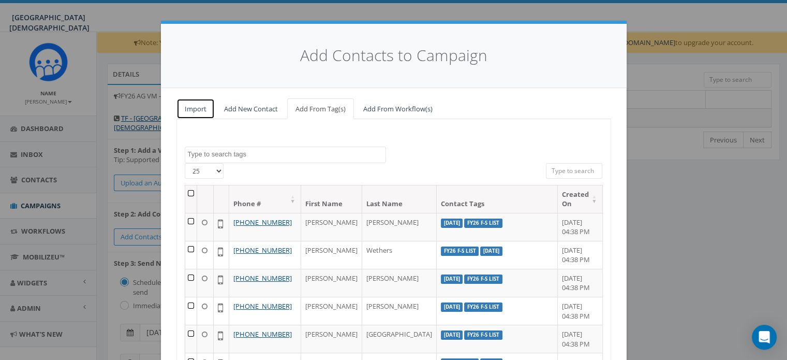
click at [193, 109] on link "Import" at bounding box center [196, 108] width 38 height 21
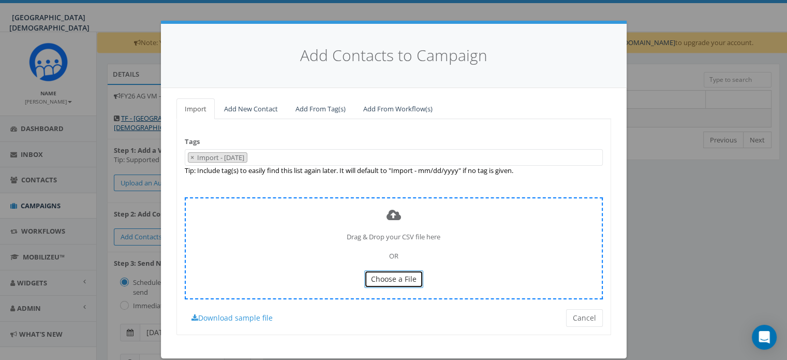
click at [400, 279] on span "Choose a File" at bounding box center [394, 279] width 46 height 10
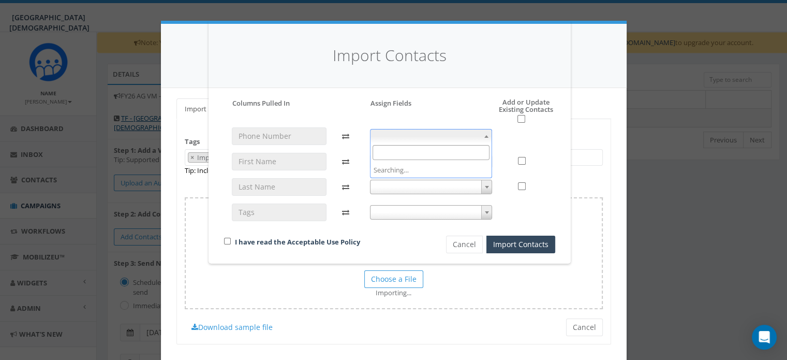
click at [393, 140] on span at bounding box center [431, 136] width 123 height 14
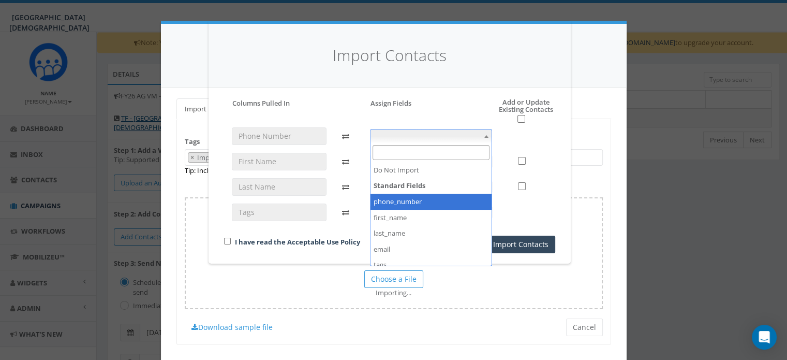
select select "phone_number"
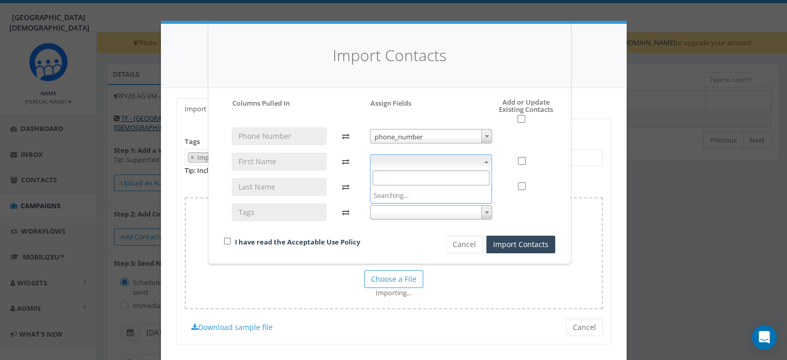
click at [415, 165] on span at bounding box center [431, 161] width 123 height 14
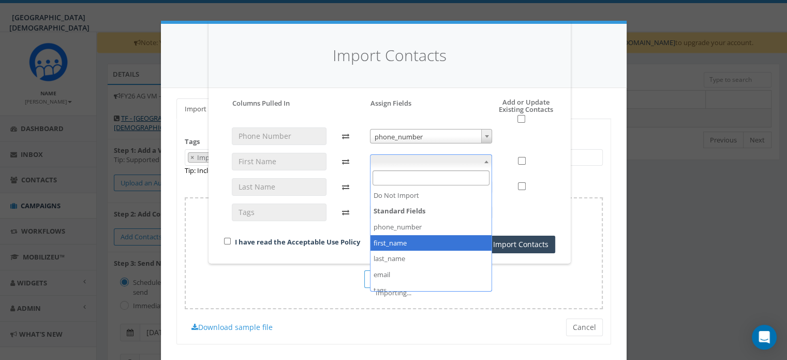
select select "first_name"
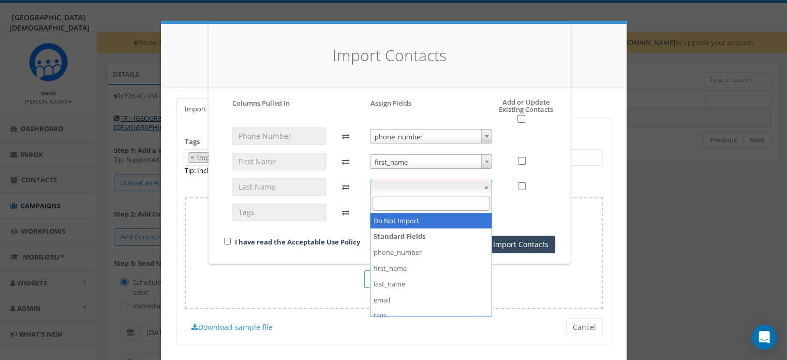
click at [436, 186] on span at bounding box center [431, 187] width 123 height 14
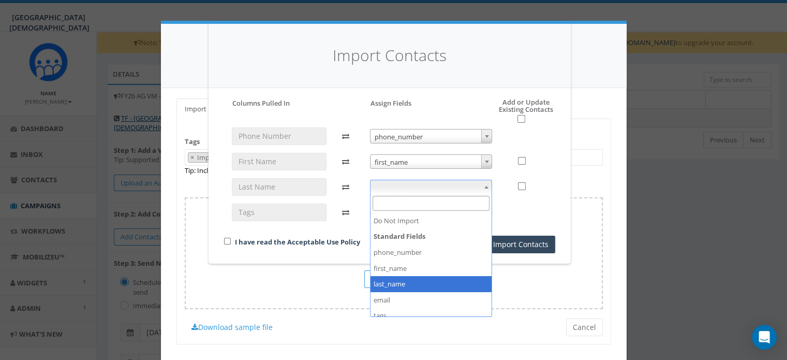
select select "last_name"
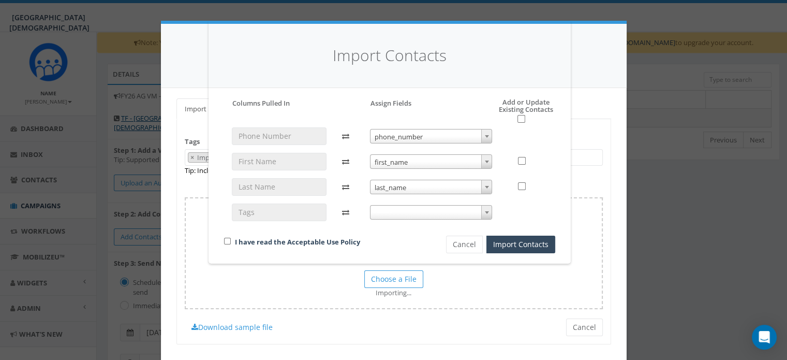
click at [406, 219] on div "phone_number phone_number first_name first_name last_name last_name" at bounding box center [431, 178] width 138 height 103
click at [407, 215] on span at bounding box center [431, 212] width 123 height 14
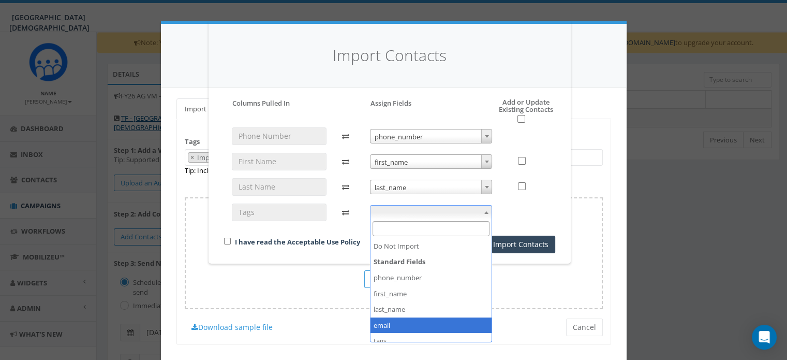
scroll to position [39, 0]
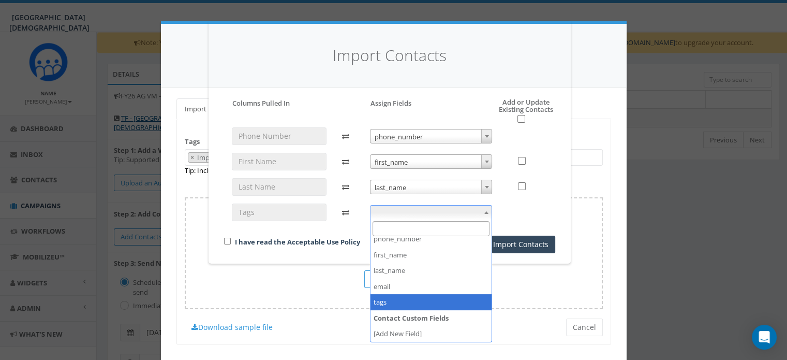
select select "tags"
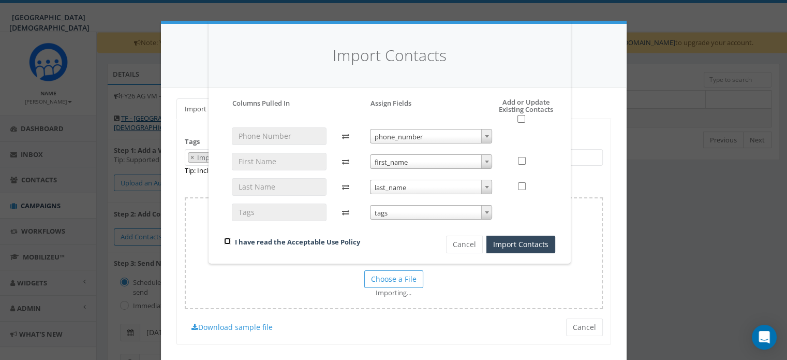
click at [229, 240] on input "checkbox" at bounding box center [227, 241] width 7 height 7
checkbox input "true"
click at [520, 242] on button "Import Contacts" at bounding box center [521, 245] width 69 height 18
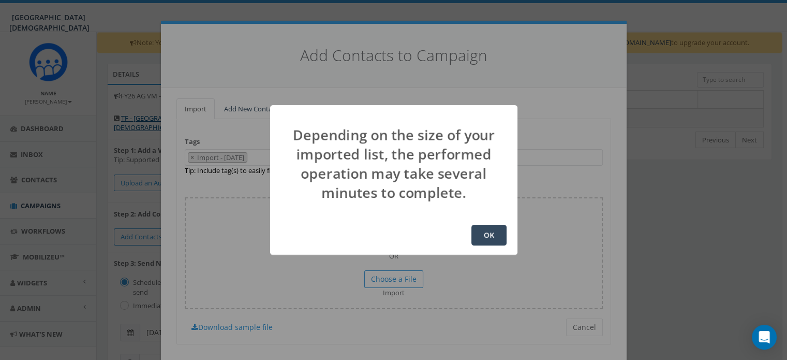
click at [499, 236] on button "OK" at bounding box center [489, 235] width 35 height 21
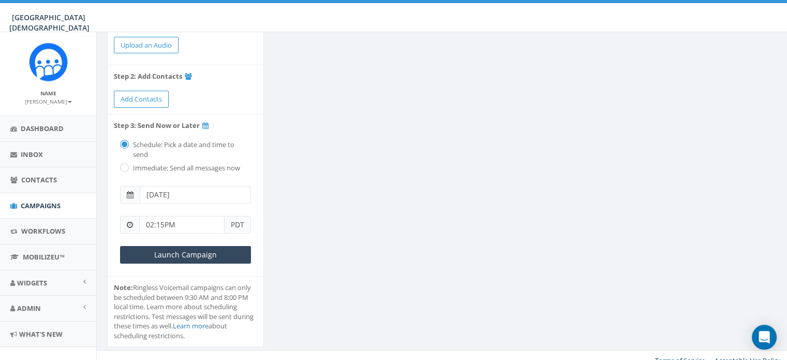
scroll to position [46, 0]
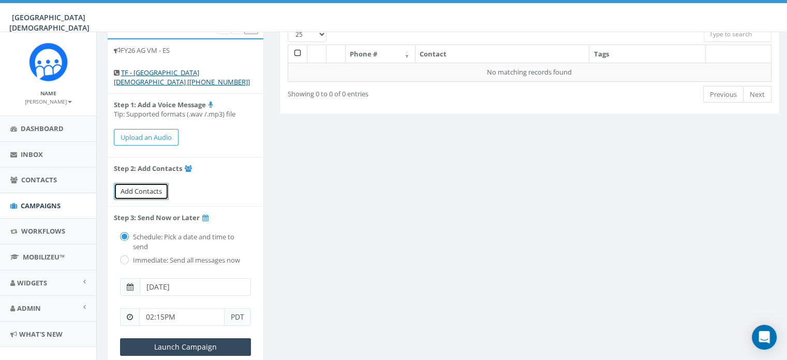
click at [144, 186] on span "Add Contacts" at bounding box center [141, 190] width 41 height 9
select select
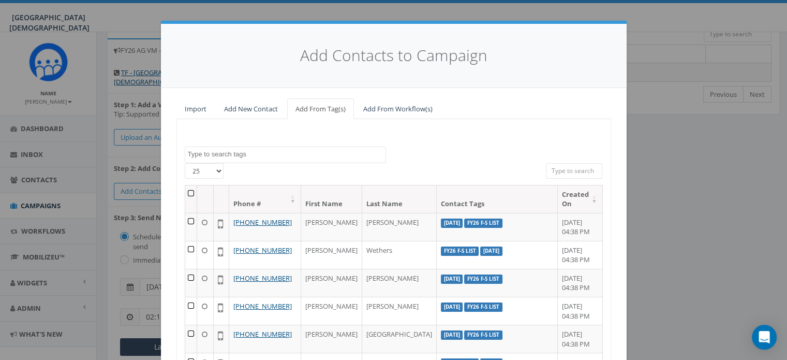
click at [275, 155] on textarea "Search" at bounding box center [287, 154] width 198 height 9
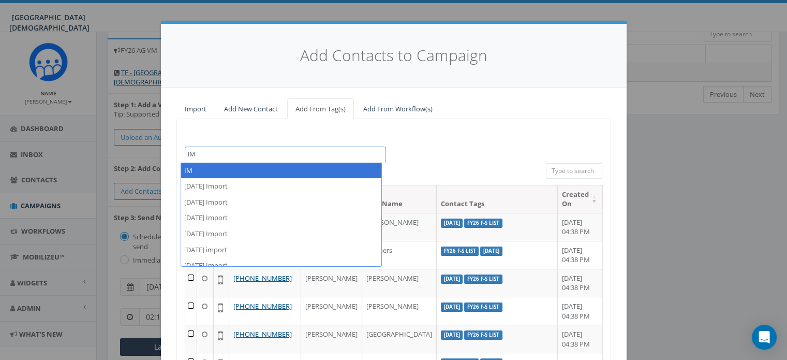
type textarea "I"
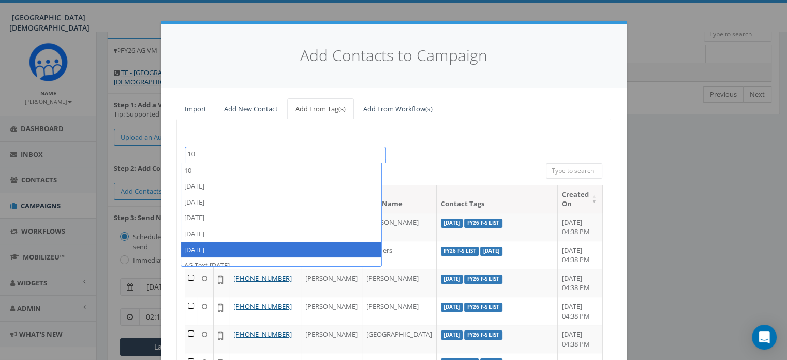
type textarea "10"
select select "[DATE]"
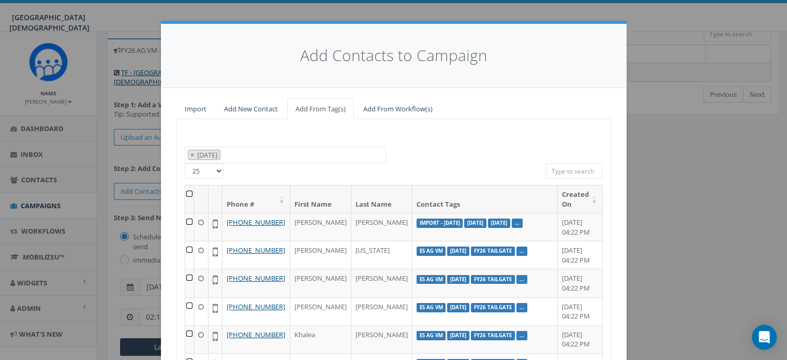
click at [187, 194] on th at bounding box center [189, 198] width 9 height 27
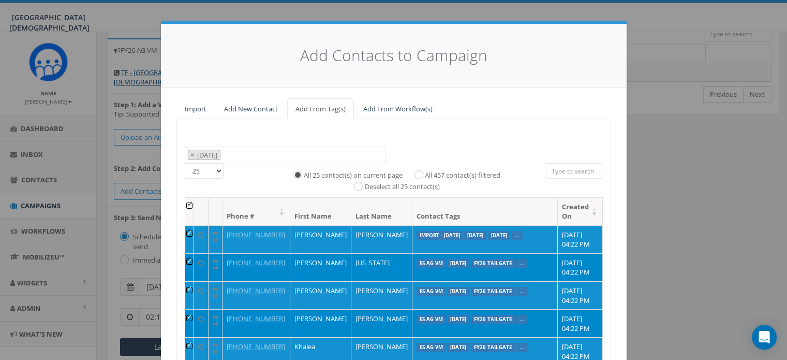
click at [464, 173] on label "All 457 contact(s) filtered" at bounding box center [463, 175] width 76 height 10
click at [425, 173] on input "All 457 contact(s) filtered" at bounding box center [421, 173] width 7 height 7
radio input "true"
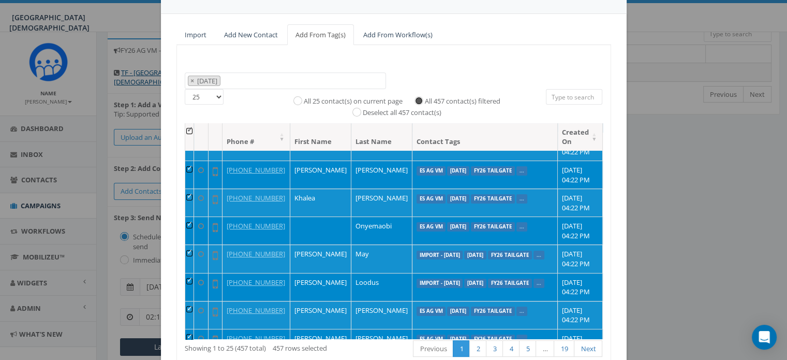
scroll to position [138, 0]
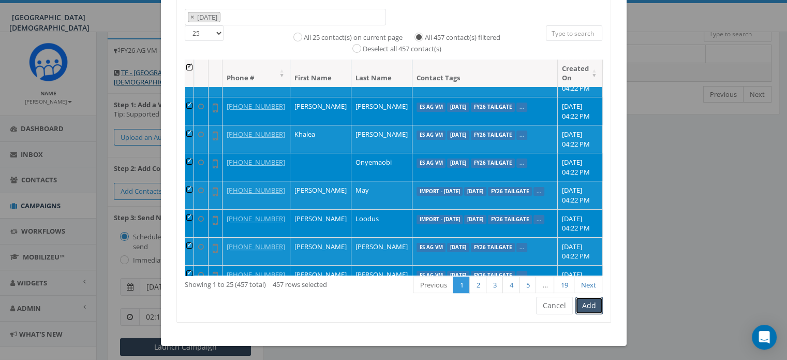
click at [581, 305] on button "Add" at bounding box center [589, 306] width 27 height 18
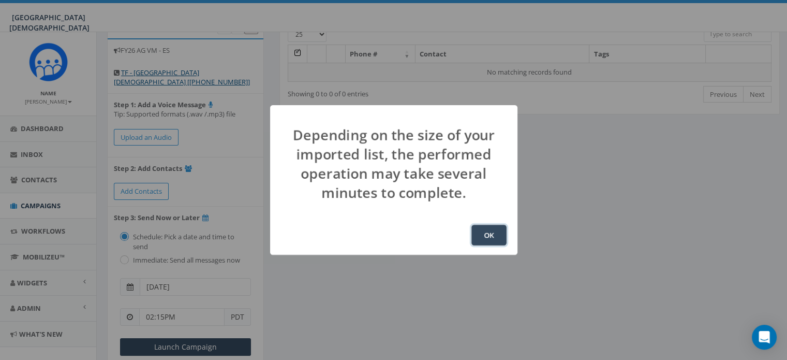
click at [497, 236] on button "OK" at bounding box center [489, 235] width 35 height 21
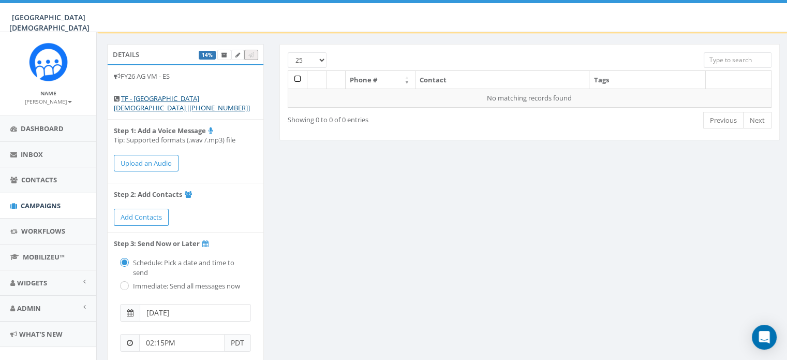
scroll to position [20, 0]
click at [152, 214] on span "Add Contacts" at bounding box center [141, 216] width 41 height 9
select select
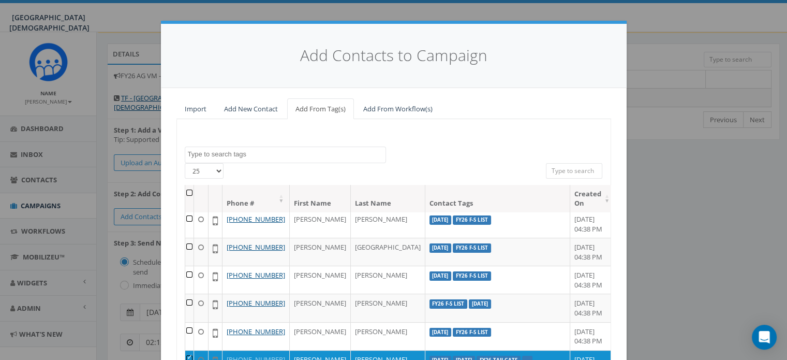
scroll to position [95, 0]
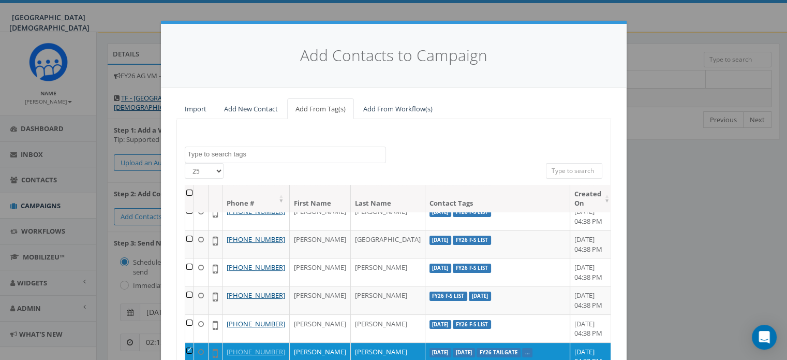
click at [671, 203] on div "Add Contacts to Campaign Import Add New Contact Add From Tag(s) Add From Workfl…" at bounding box center [393, 180] width 787 height 360
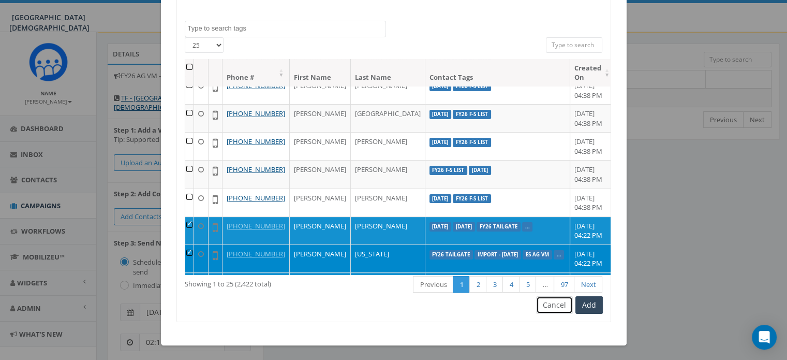
click at [550, 300] on button "Cancel" at bounding box center [554, 305] width 37 height 18
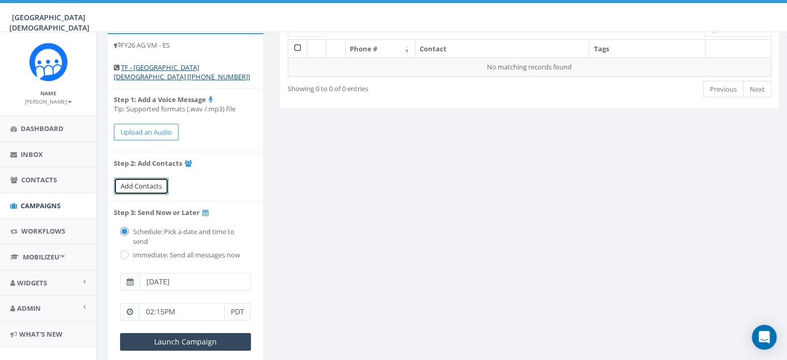
scroll to position [0, 0]
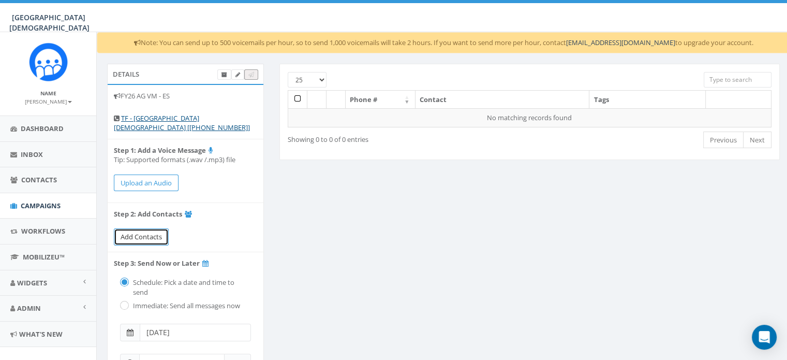
click at [131, 232] on span "Add Contacts" at bounding box center [141, 236] width 41 height 9
select select
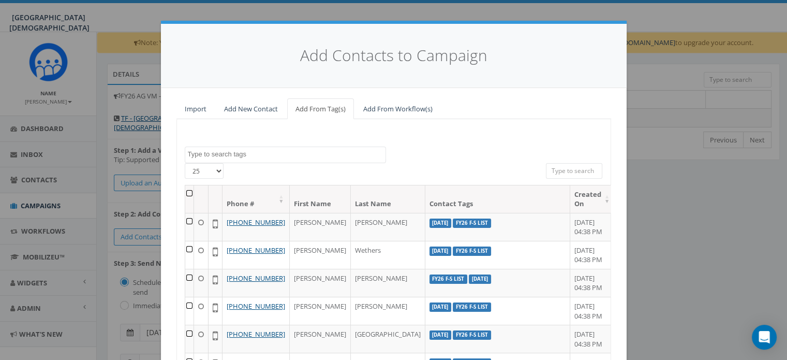
click at [648, 213] on div "Add Contacts to Campaign Import Add New Contact Add From Tag(s) Add From Workfl…" at bounding box center [393, 180] width 787 height 360
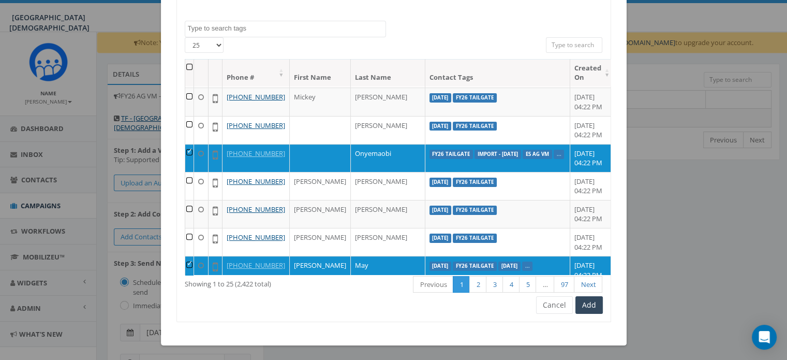
scroll to position [97, 0]
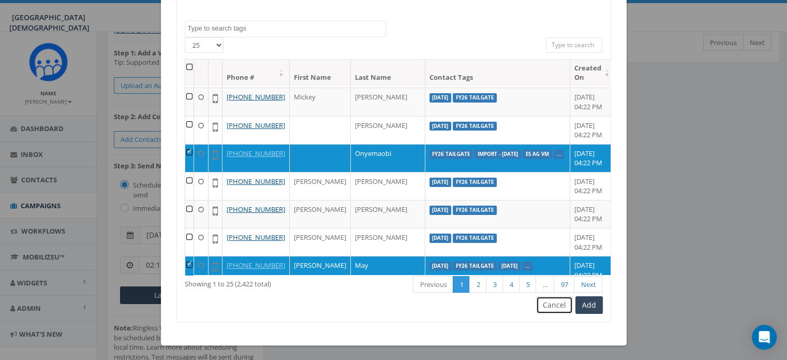
click at [557, 308] on button "Cancel" at bounding box center [554, 305] width 37 height 18
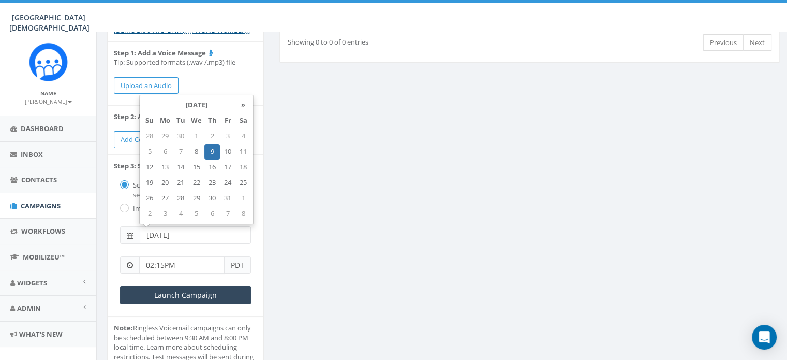
click at [193, 234] on input "[DATE]" at bounding box center [195, 235] width 111 height 18
click at [166, 166] on td "13" at bounding box center [165, 167] width 16 height 16
type input "[DATE]"
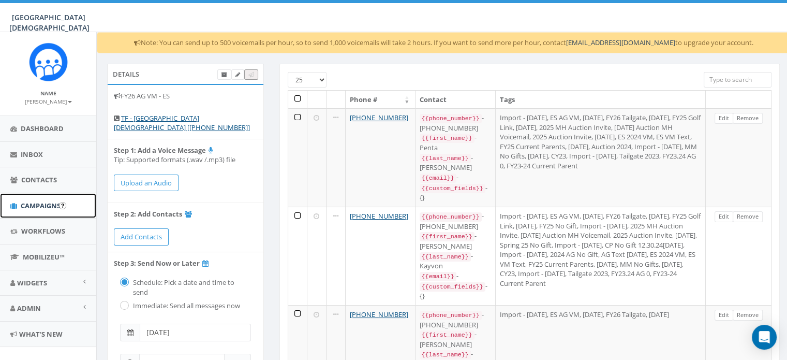
click at [41, 205] on span "Campaigns" at bounding box center [41, 205] width 40 height 9
